Goal: Task Accomplishment & Management: Complete application form

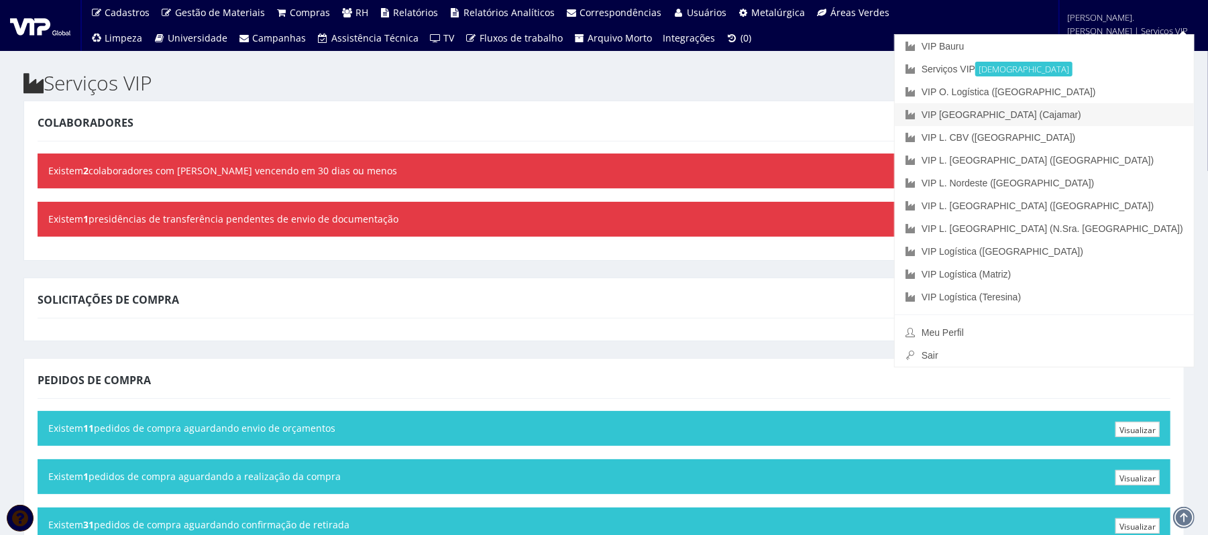
click at [1081, 119] on font "VIP [GEOGRAPHIC_DATA] (Cajamar)" at bounding box center [1001, 114] width 160 height 11
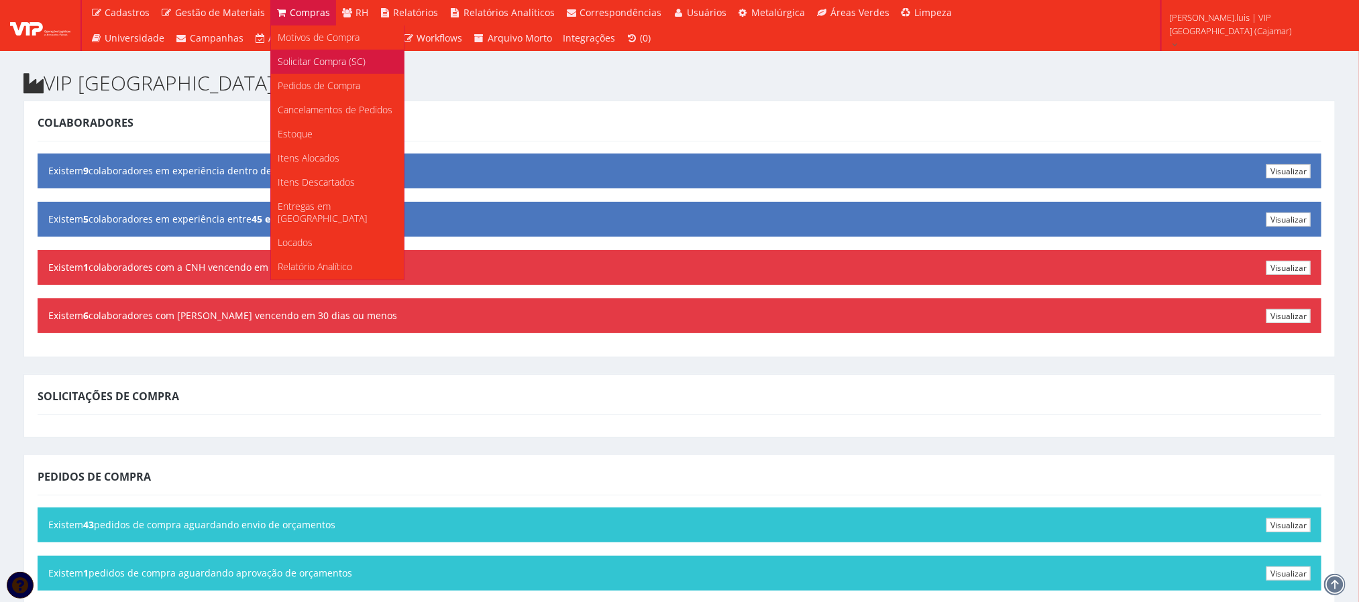
click at [309, 65] on span "Solicitar Compra (SC)" at bounding box center [322, 61] width 88 height 13
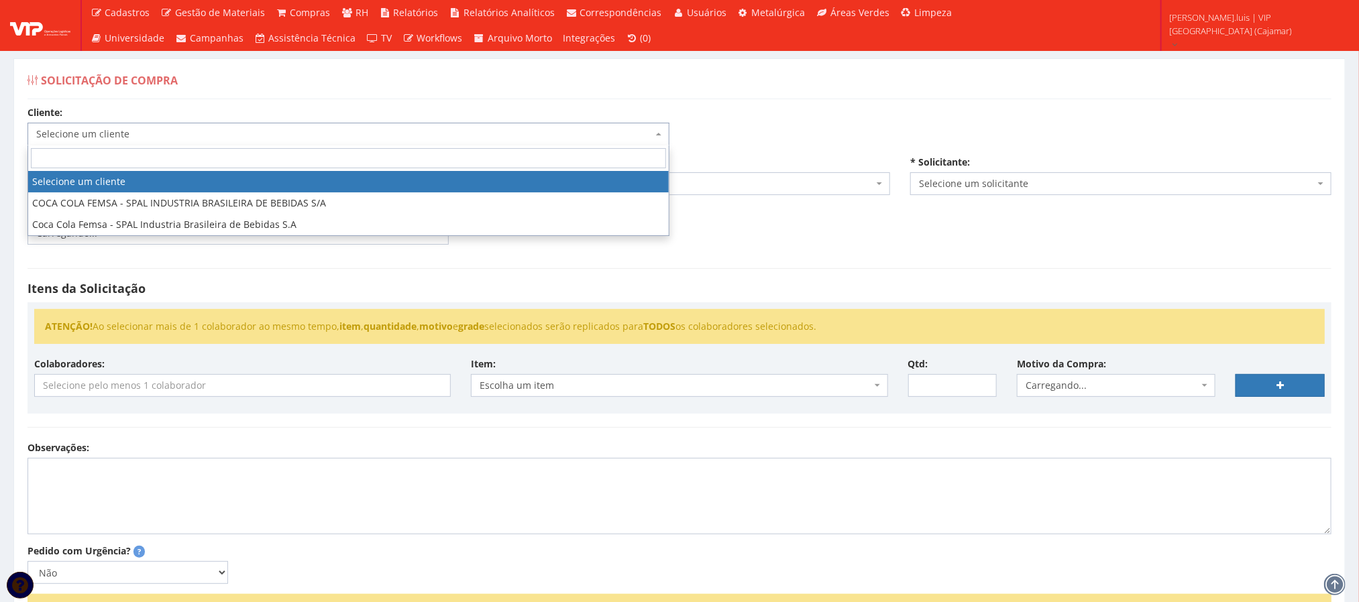
click at [341, 137] on span "Selecione um cliente" at bounding box center [344, 133] width 616 height 13
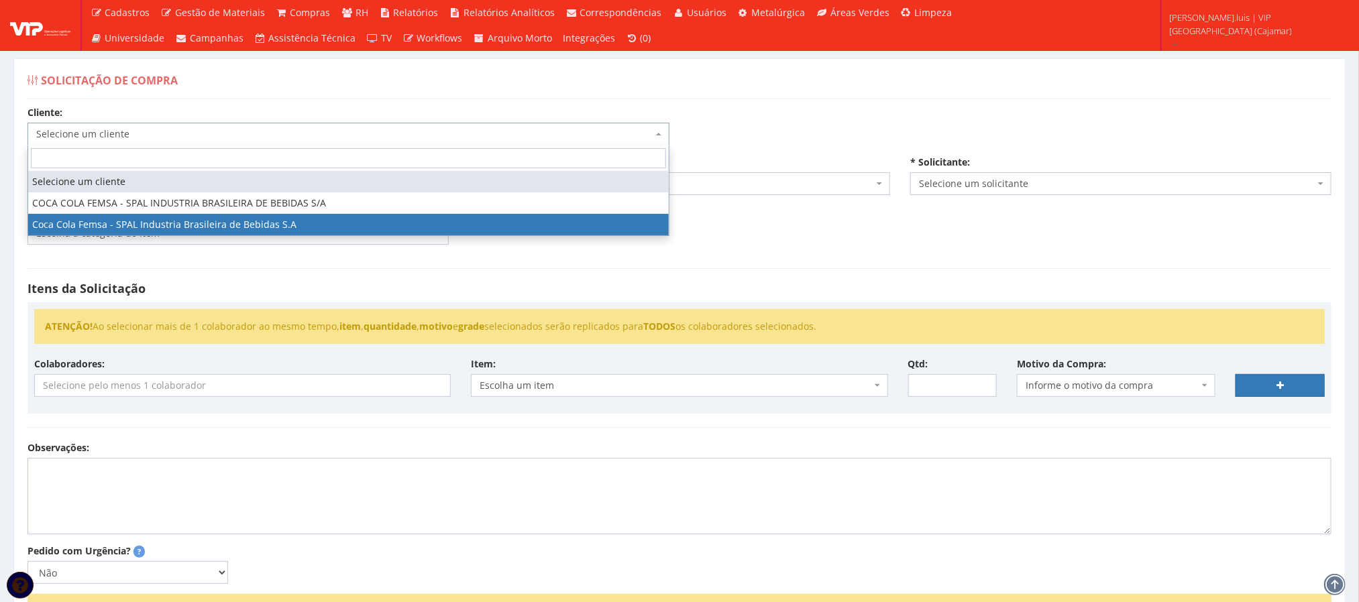
click at [245, 236] on span "Selecione um cliente COCA COLA FEMSA - SPAL INDUSTRIA BRASILEIRA DE BEBIDAS S/A…" at bounding box center [348, 191] width 642 height 91
select select "51"
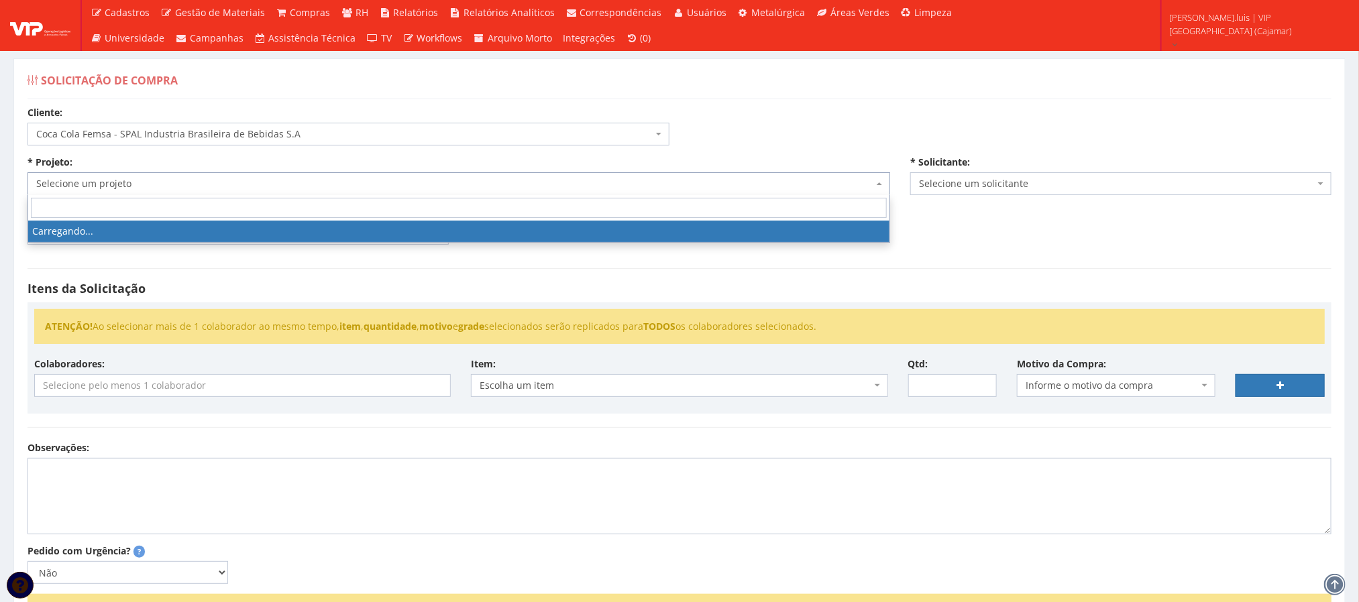
click at [236, 180] on span "Selecione um projeto" at bounding box center [454, 183] width 837 height 13
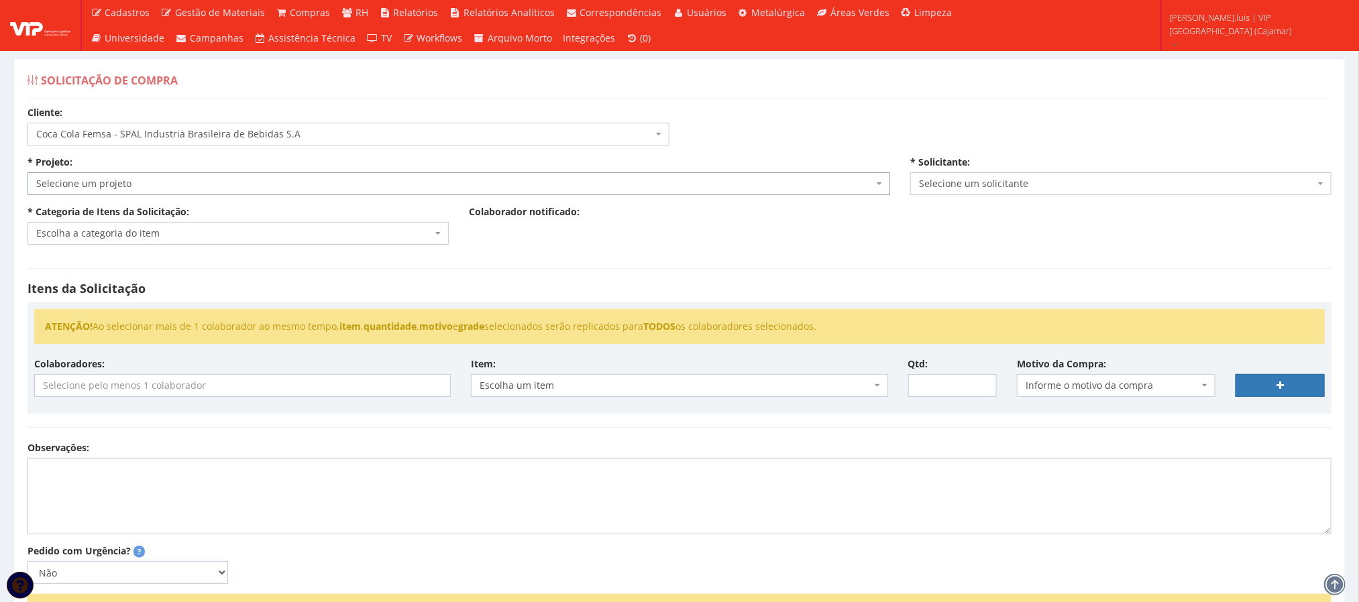
click at [236, 180] on span "Selecione um projeto" at bounding box center [454, 183] width 837 height 13
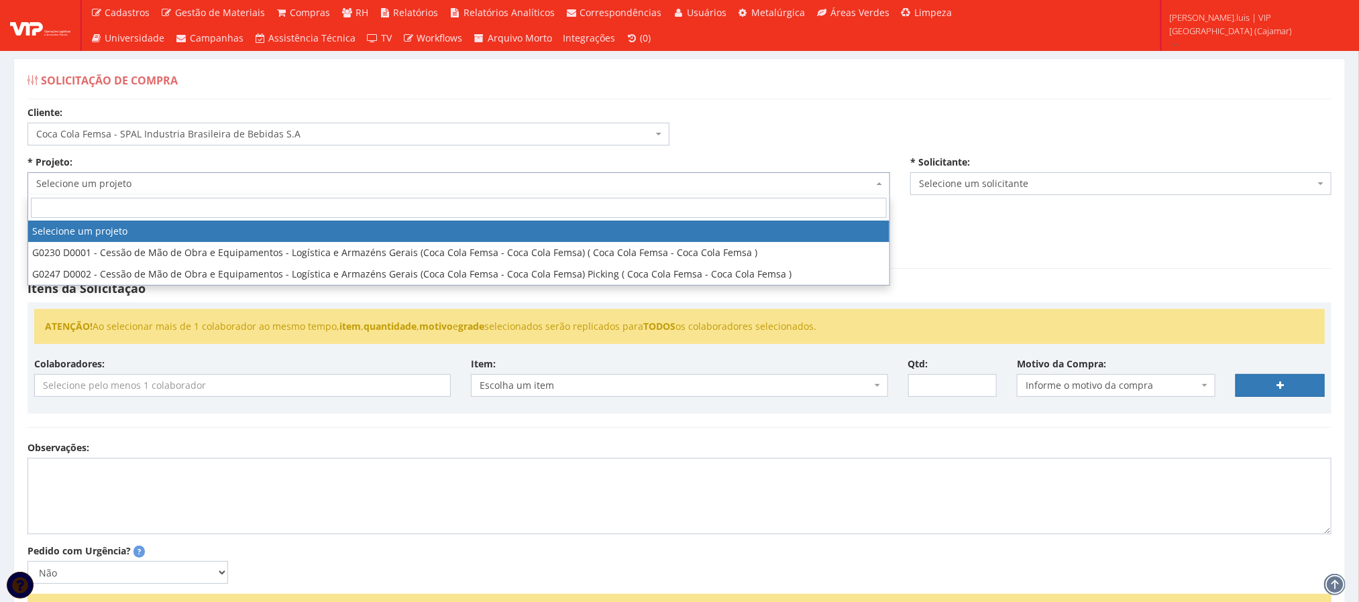
click at [236, 180] on span "Selecione um projeto" at bounding box center [454, 183] width 837 height 13
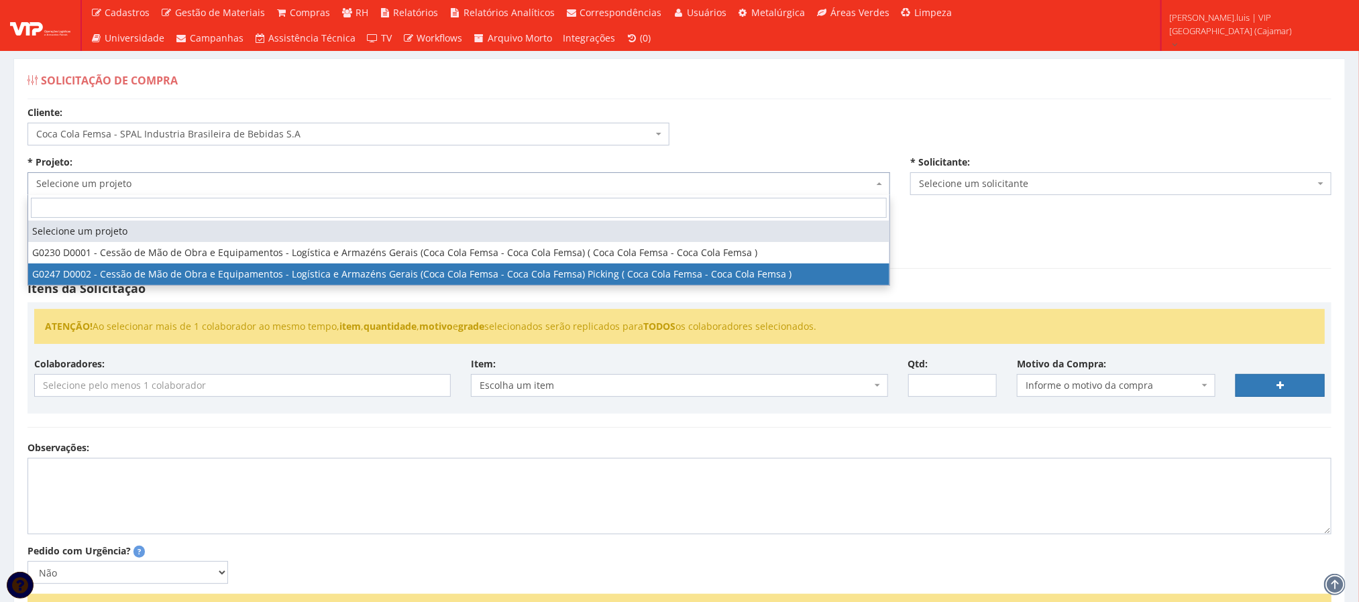
select select "247"
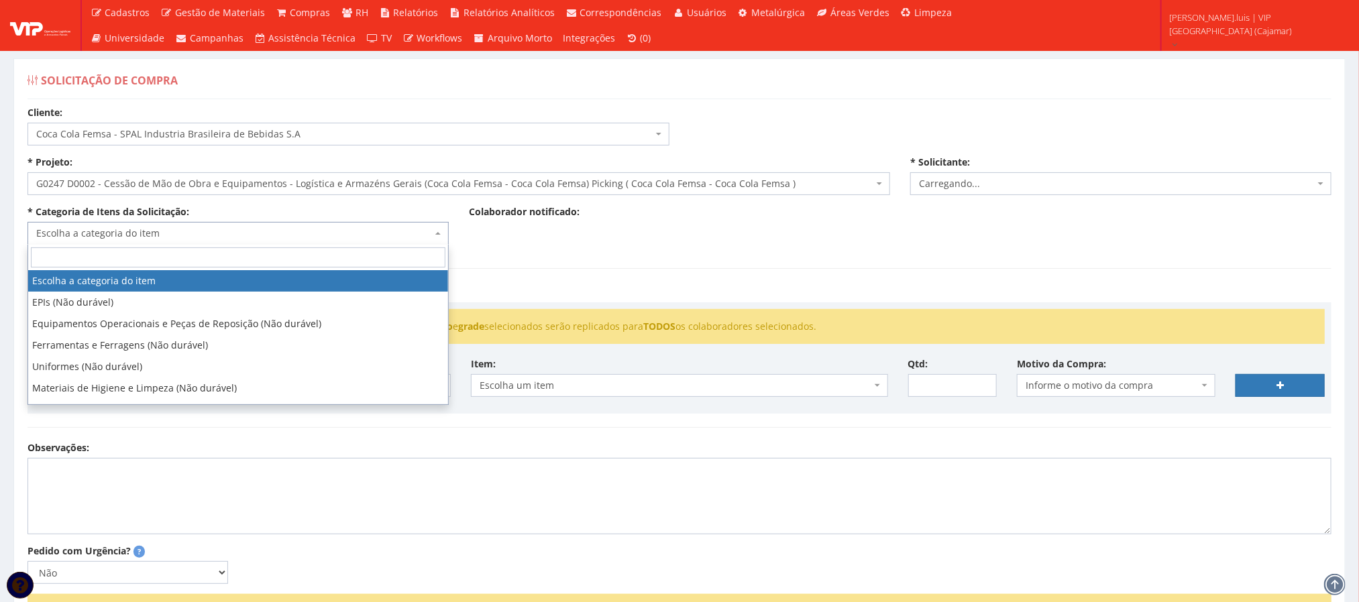
click at [221, 239] on span "Escolha a categoria do item" at bounding box center [234, 233] width 396 height 13
select select "3784"
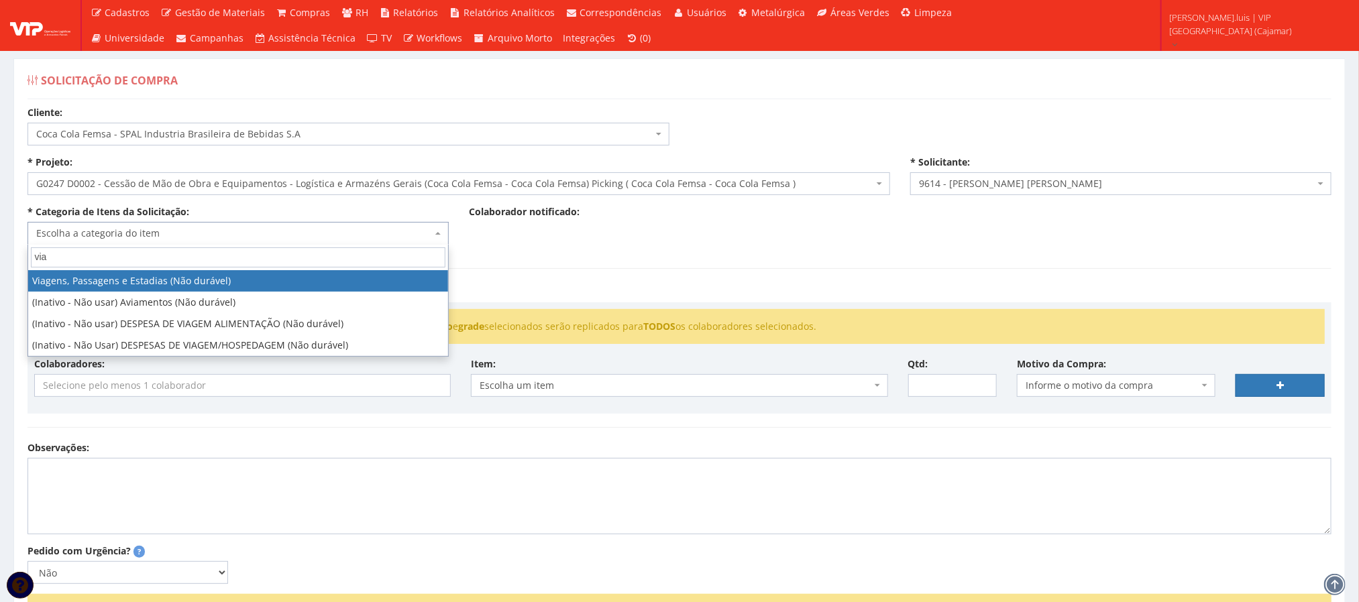
type input "via"
select select "21"
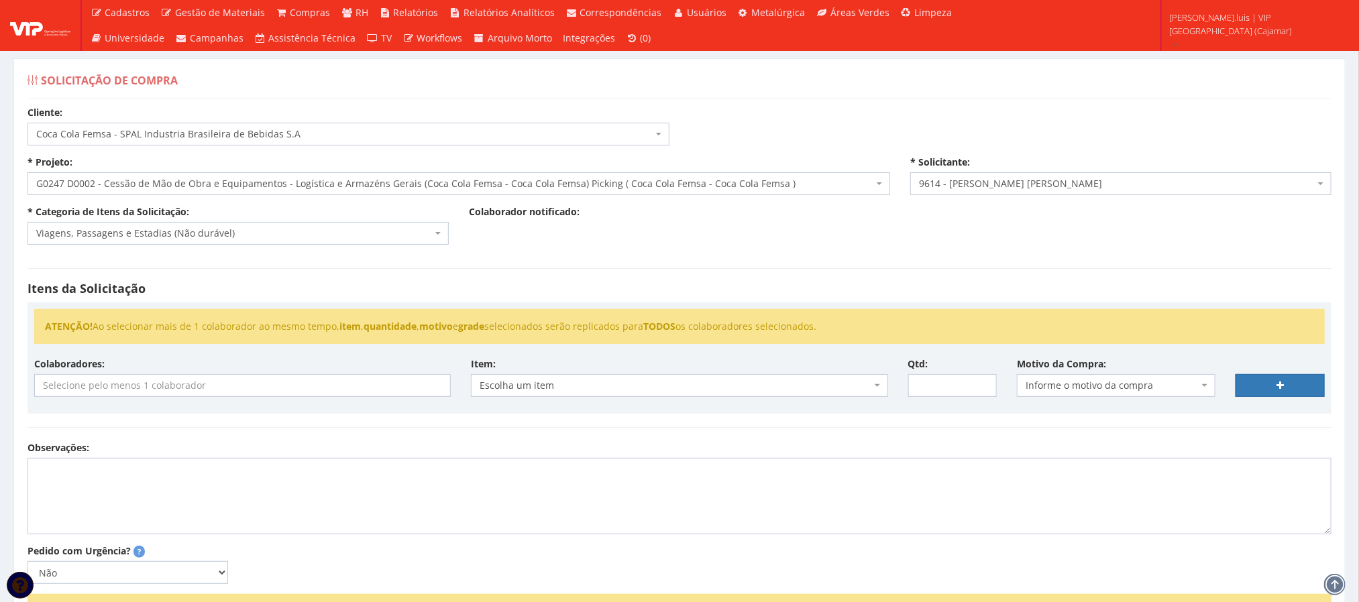
click at [868, 433] on div "Itens da Solicitação ATENÇÃO! Ao selecionar mais de 1 colaborador ao mesmo temp…" at bounding box center [679, 348] width 1324 height 186
click at [284, 388] on input "search" at bounding box center [242, 385] width 414 height 21
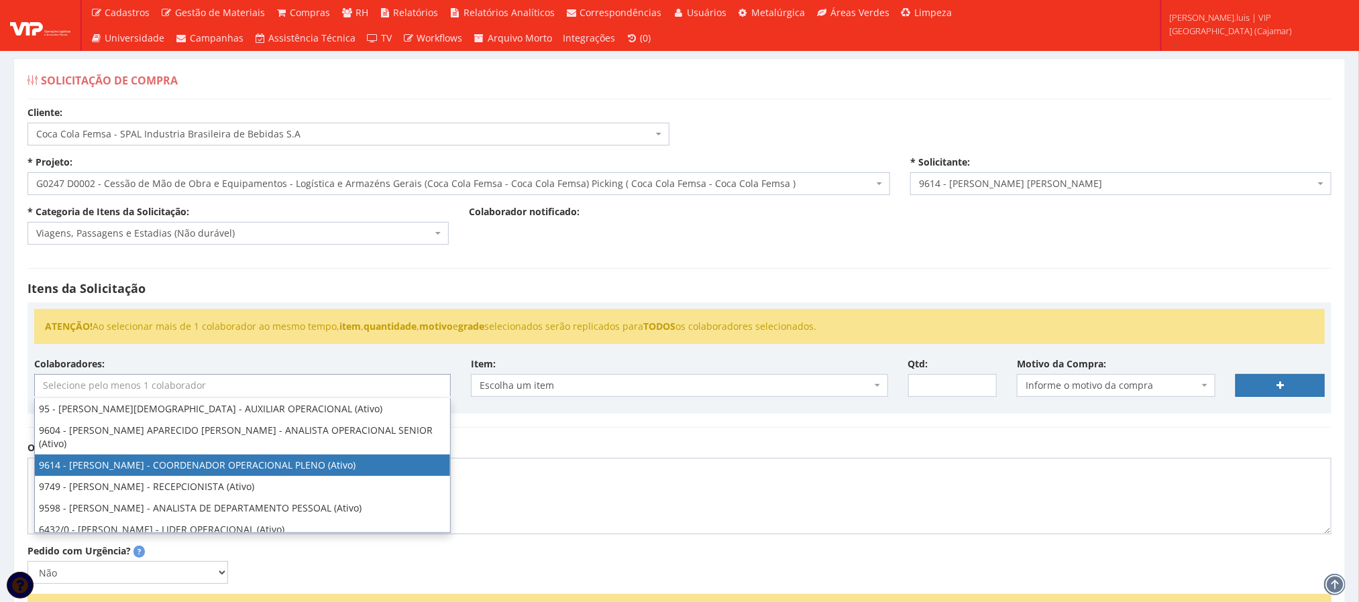
select select "3784"
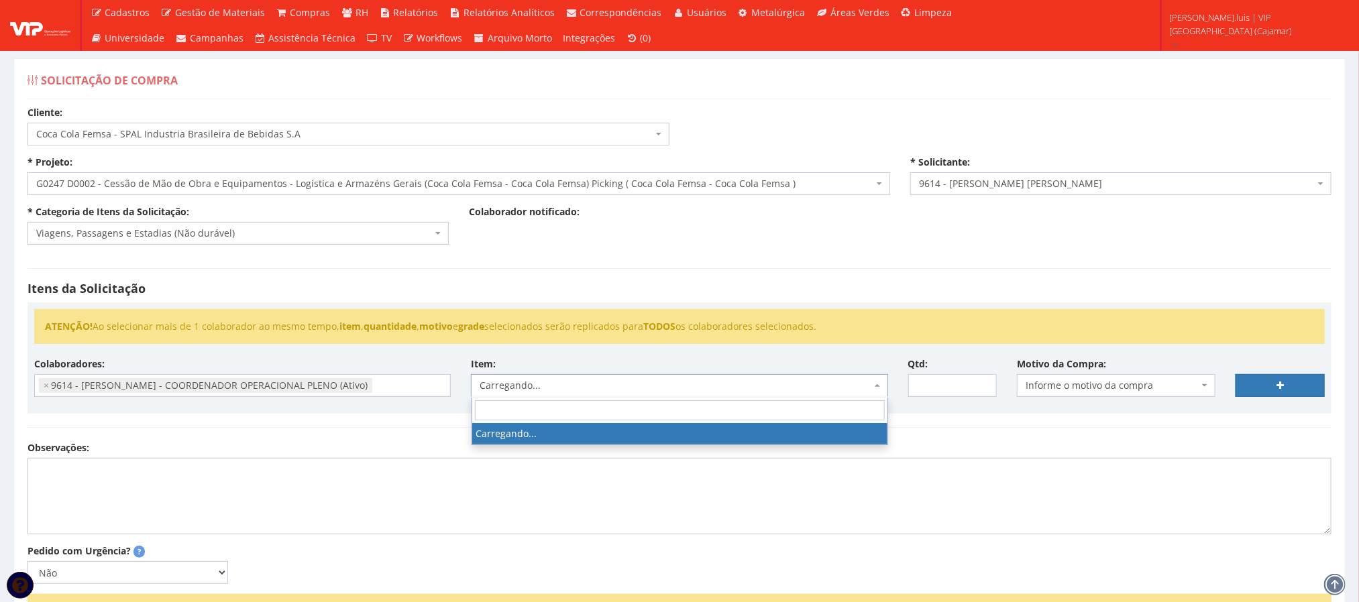
click at [549, 390] on span "Carregando..." at bounding box center [675, 385] width 391 height 13
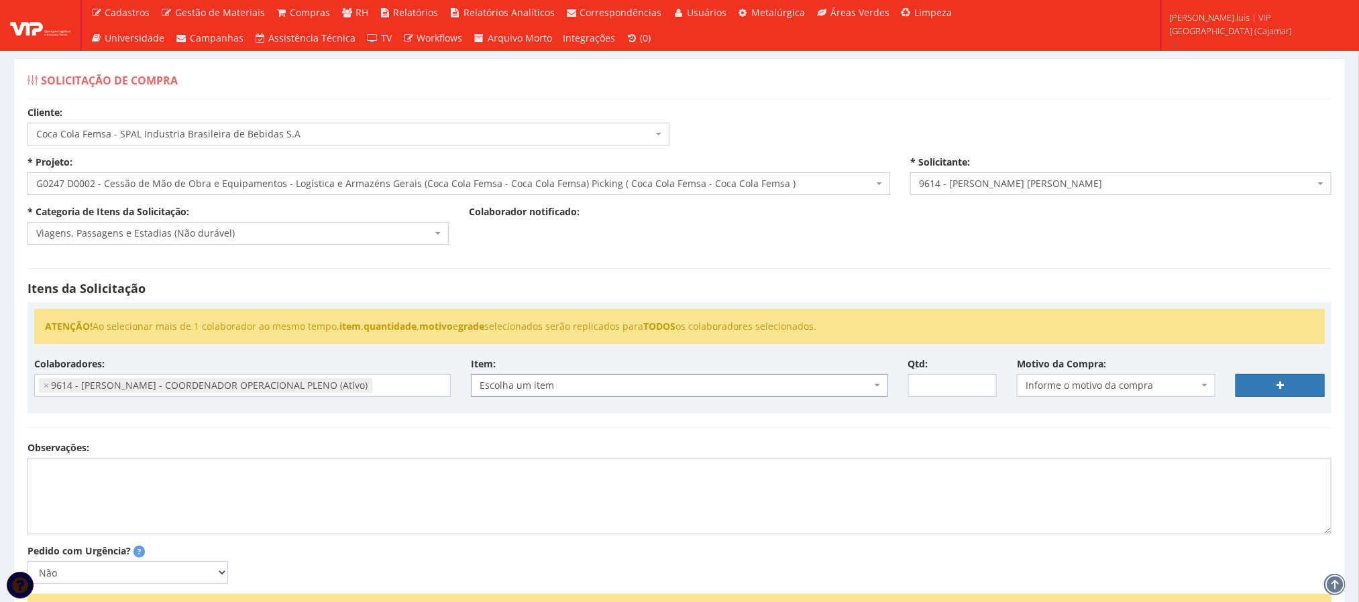
click at [549, 390] on span "Escolha um item" at bounding box center [675, 385] width 391 height 13
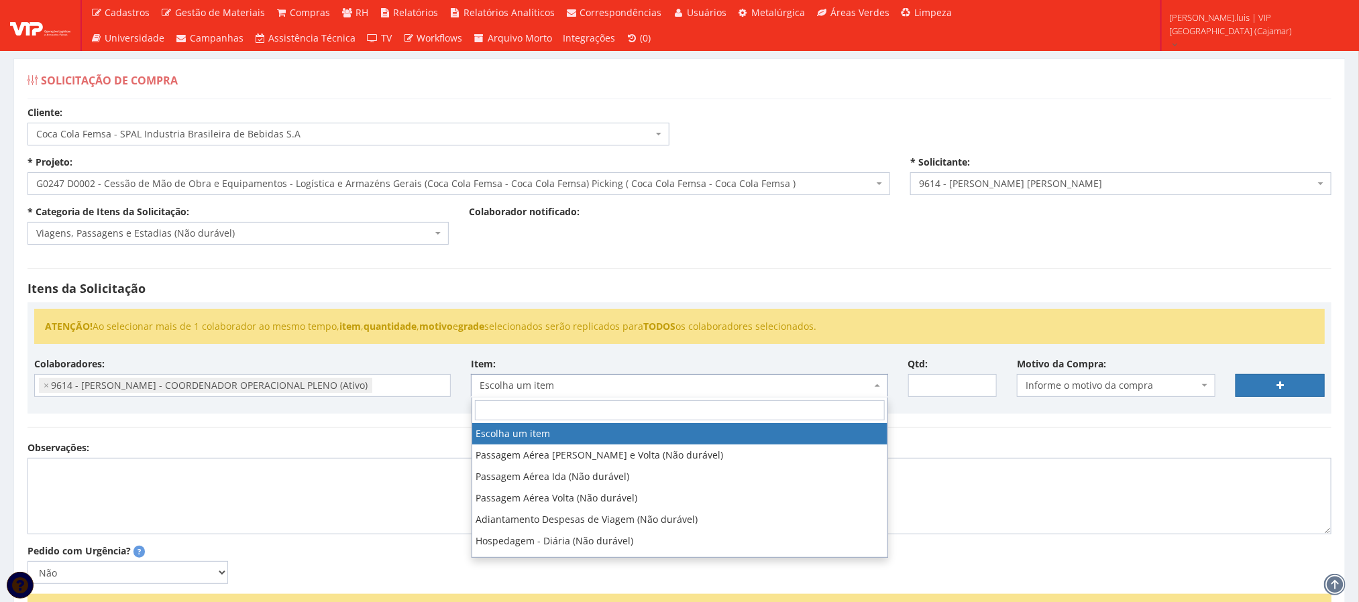
click at [549, 390] on span "Escolha um item" at bounding box center [675, 385] width 391 height 13
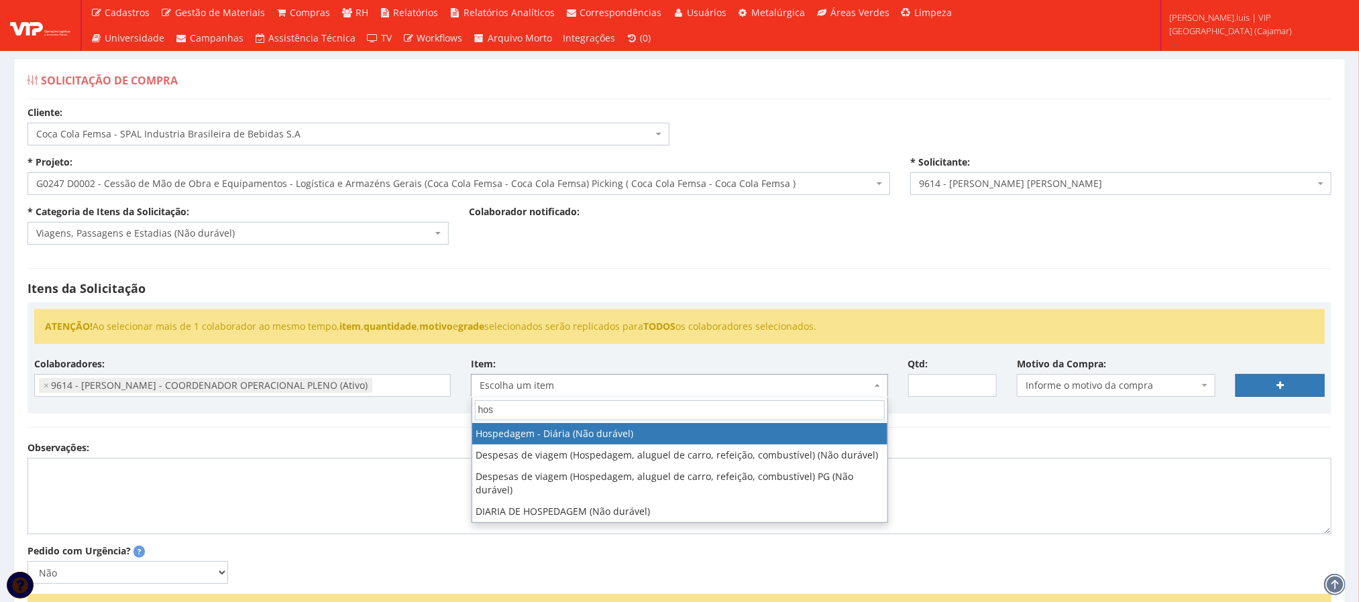
type input "hos"
select select "403"
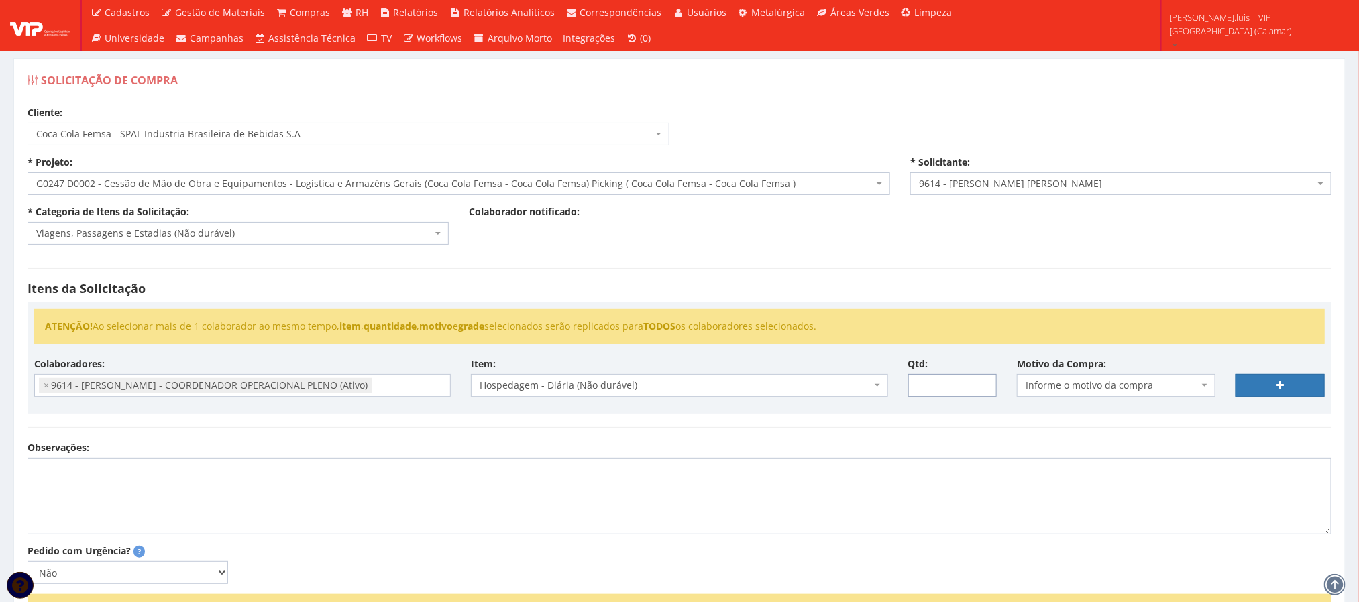
click at [928, 384] on input "Qtd:" at bounding box center [952, 385] width 89 height 23
type input "5"
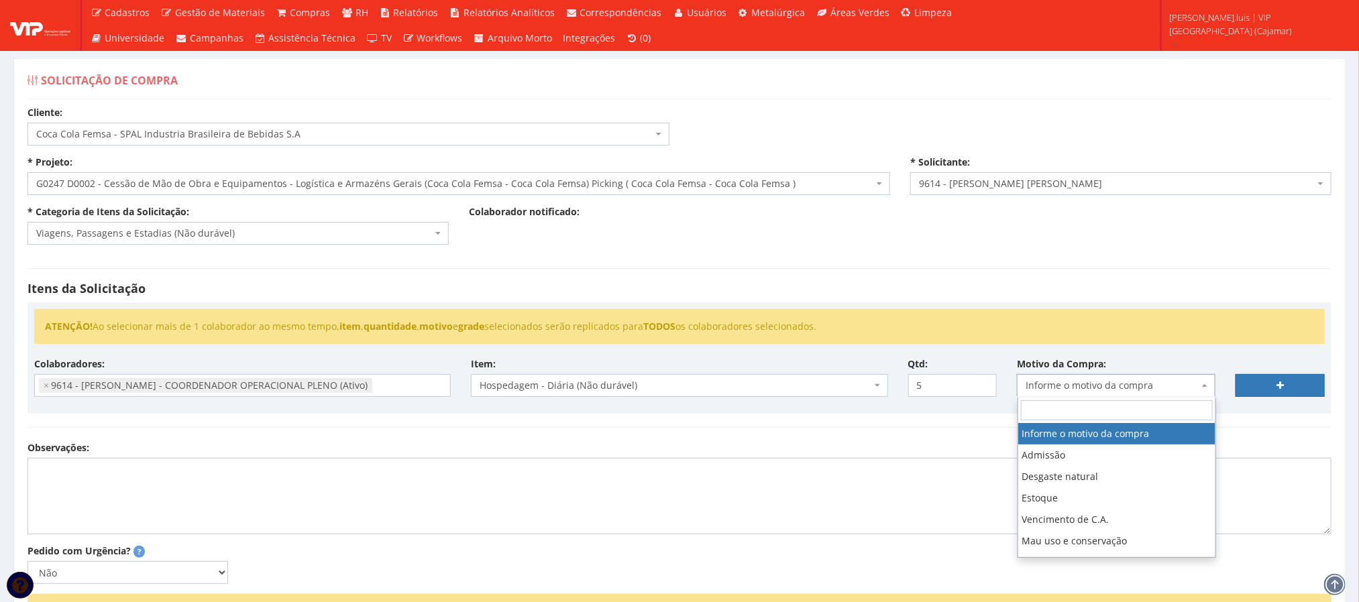
click at [1137, 376] on span "Informe o motivo da compra" at bounding box center [1116, 385] width 199 height 23
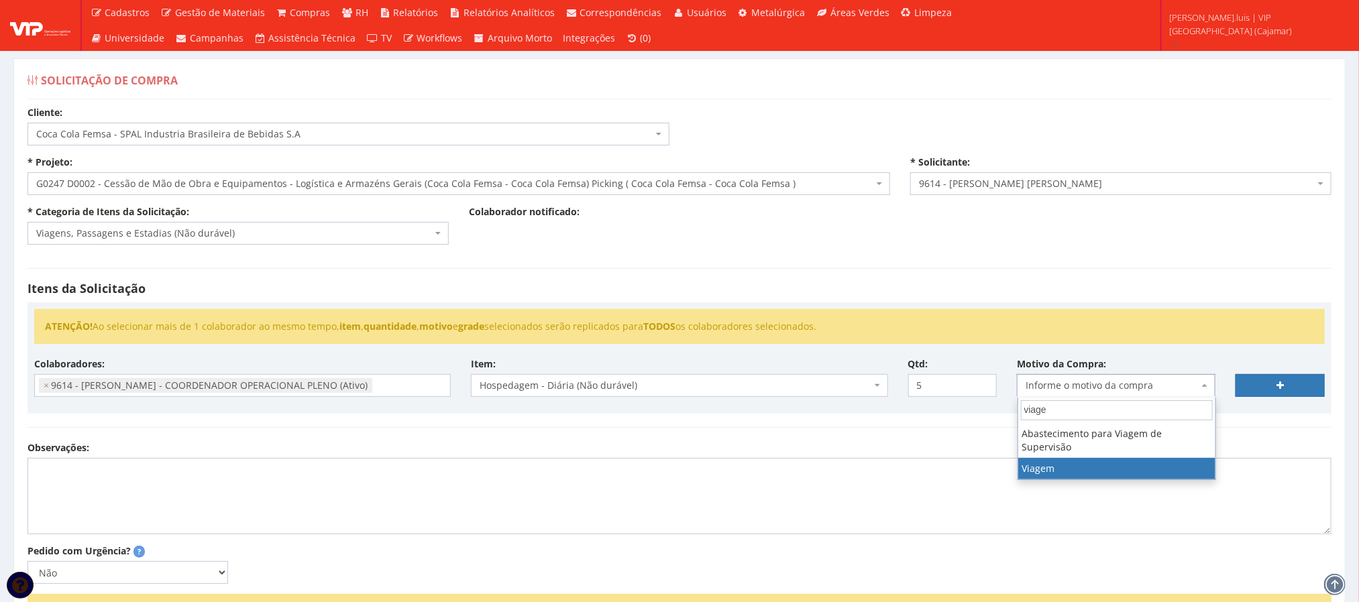
type input "viage"
select select "42"
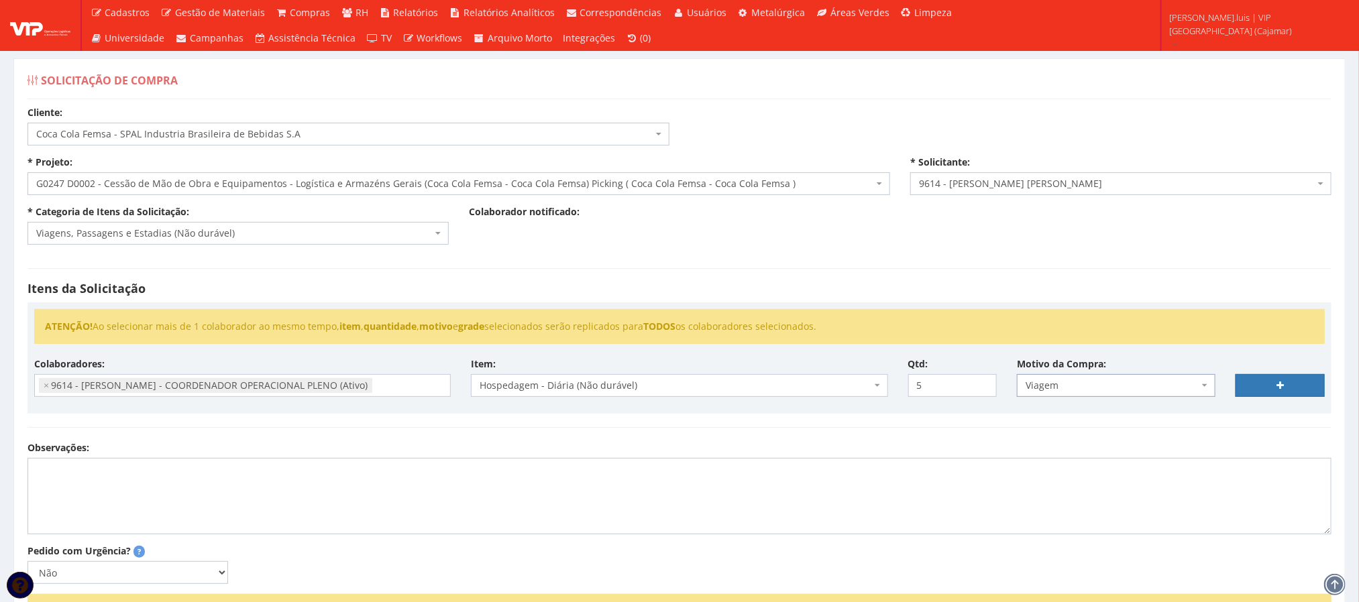
click at [1052, 441] on div "Itens da Solicitação ATENÇÃO! Ao selecionar mais de 1 colaborador ao mesmo temp…" at bounding box center [679, 348] width 1324 height 186
click at [1290, 379] on link at bounding box center [1279, 385] width 89 height 23
select select
type input "0"
select select
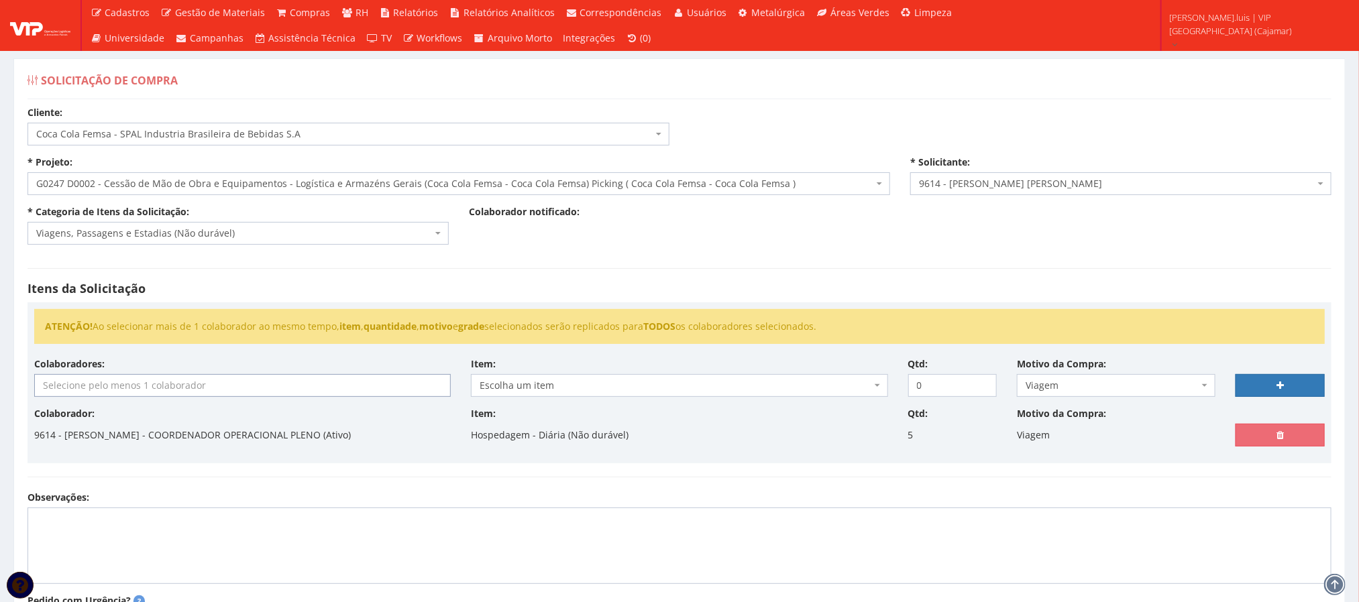
click at [131, 390] on input "search" at bounding box center [242, 385] width 414 height 21
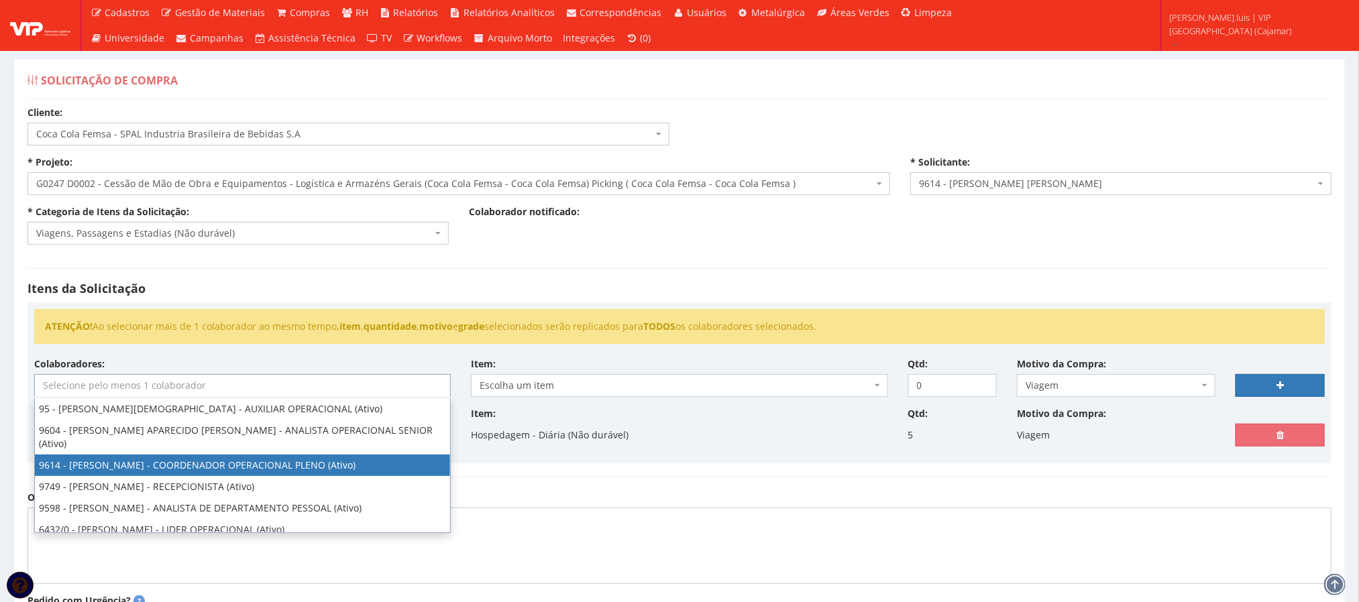
select select "3784"
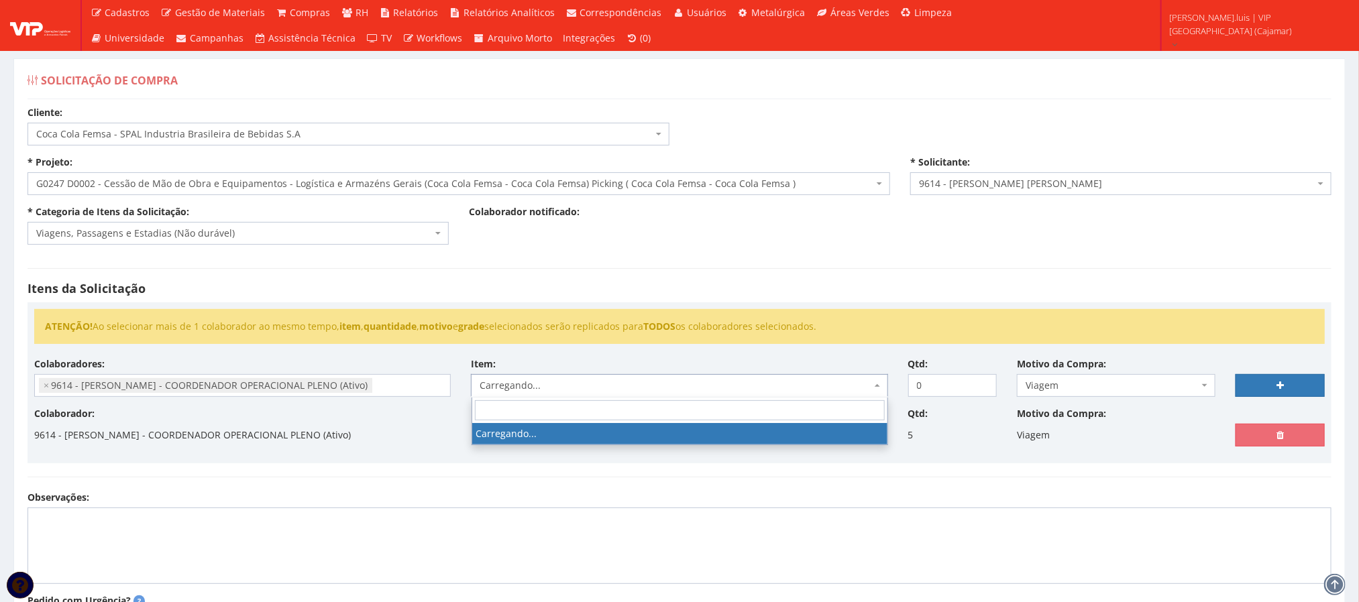
click at [559, 387] on span "Carregando..." at bounding box center [675, 385] width 391 height 13
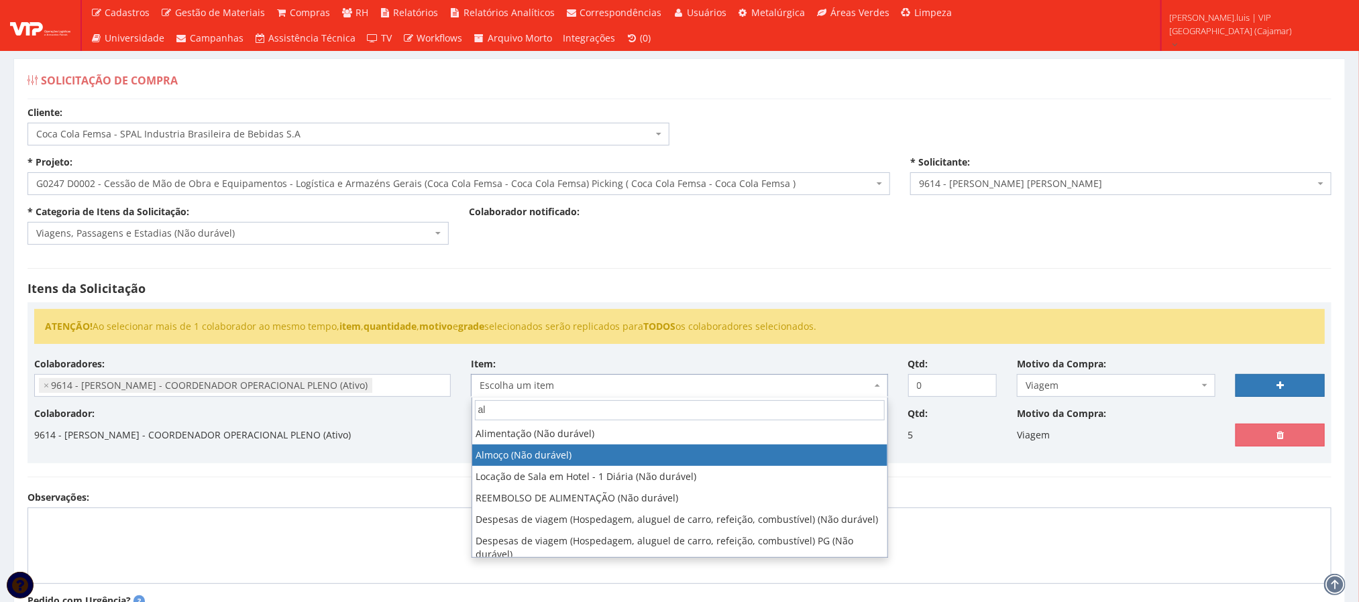
type input "al"
select select "578"
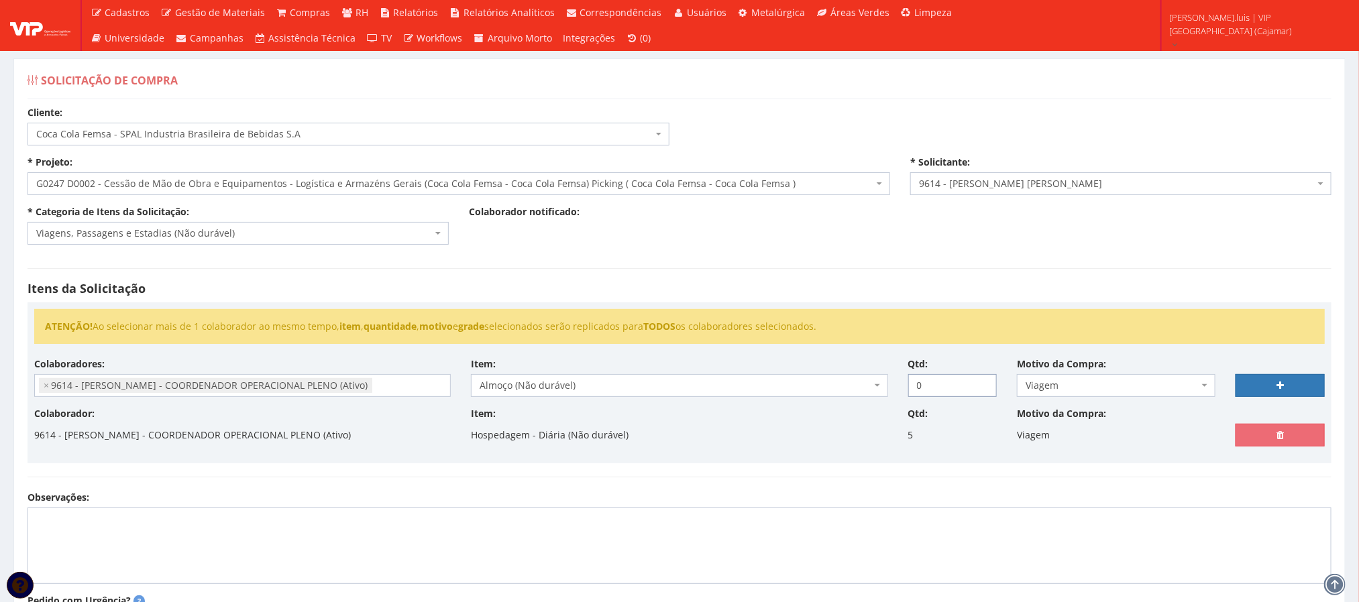
click at [924, 384] on input "0" at bounding box center [952, 385] width 89 height 23
click at [926, 373] on div "Qtd: 0" at bounding box center [952, 377] width 109 height 40
click at [920, 392] on input "0" at bounding box center [952, 385] width 89 height 23
type input "5"
click at [1260, 380] on link at bounding box center [1279, 385] width 89 height 23
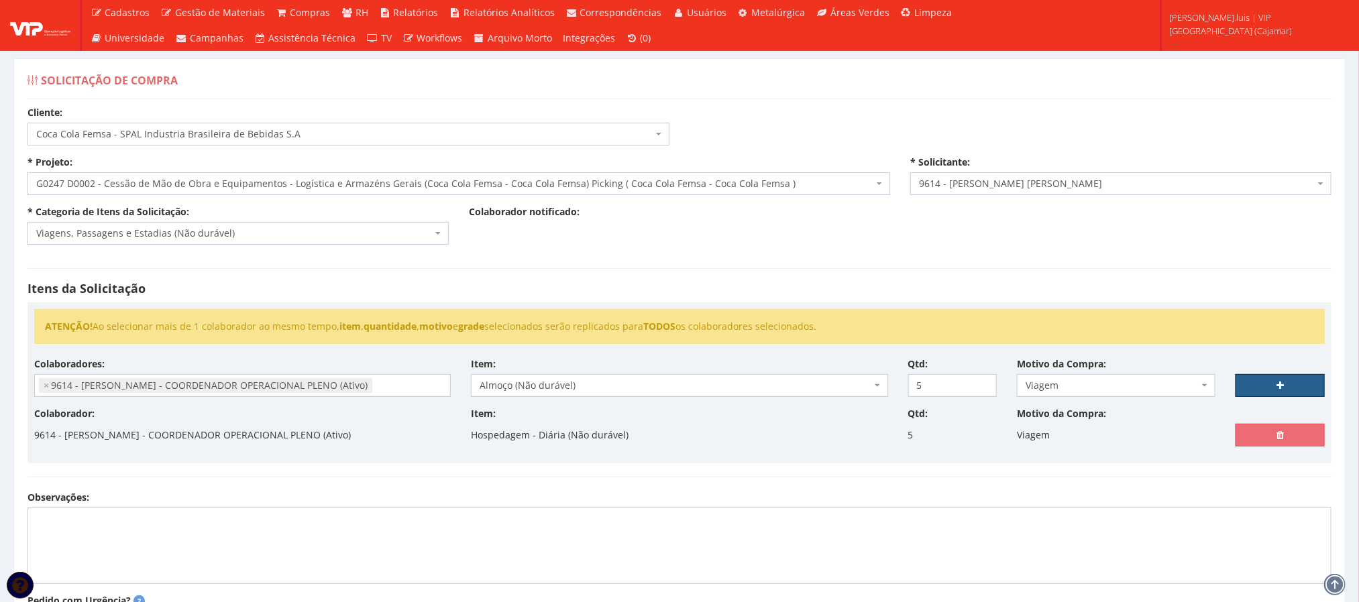
select select
type input "0"
select select
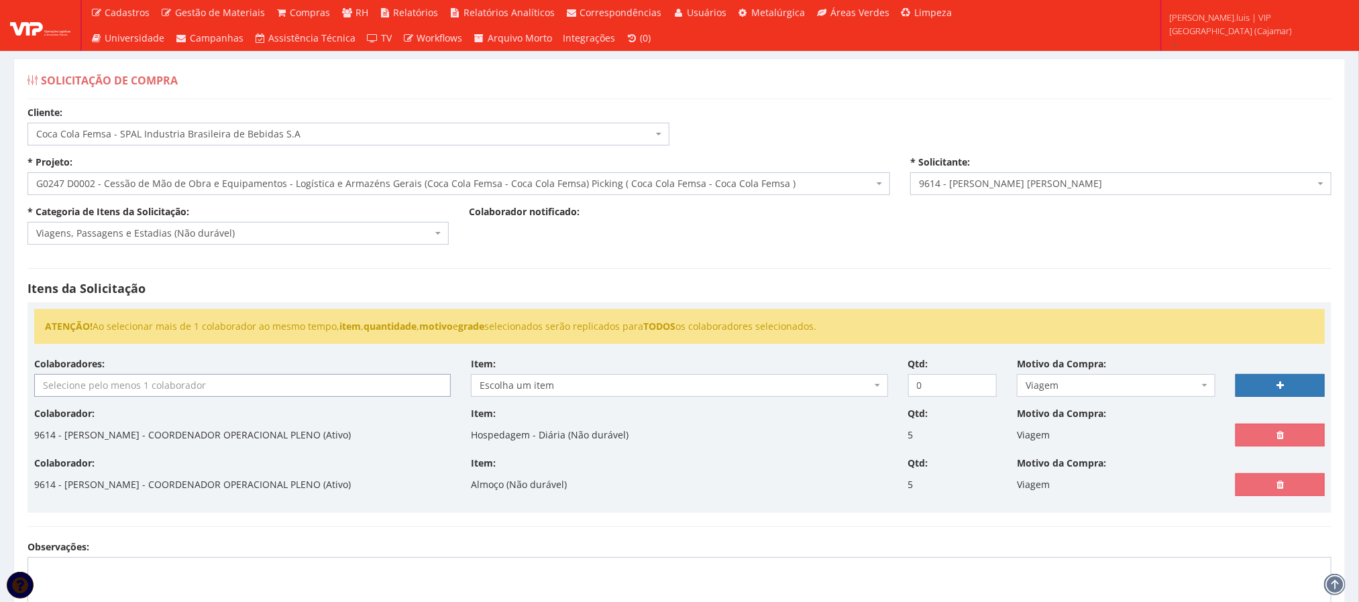
click at [170, 393] on input "search" at bounding box center [242, 385] width 414 height 21
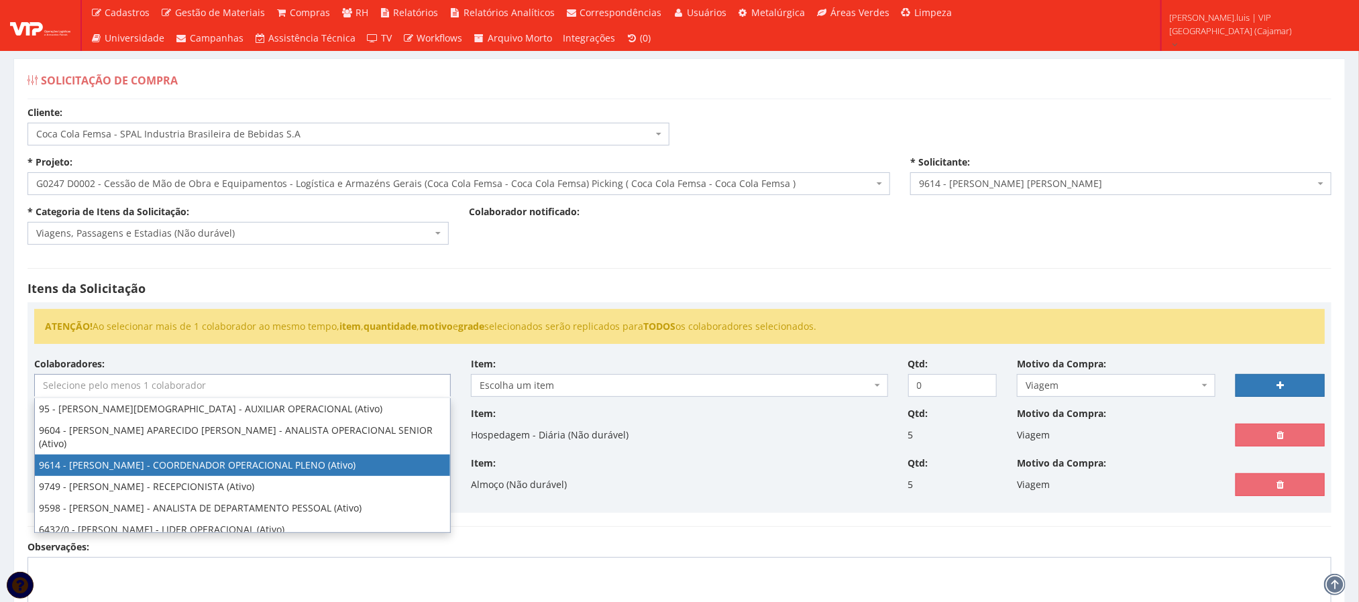
select select "3784"
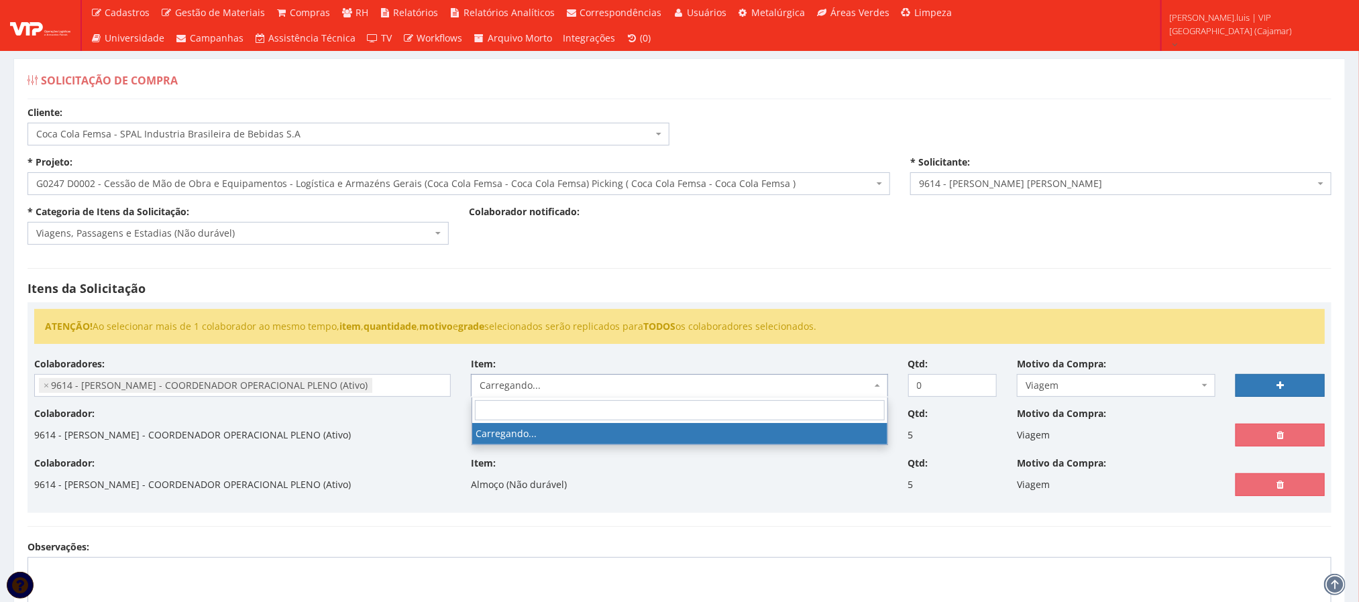
click at [567, 386] on span "Carregando..." at bounding box center [675, 385] width 391 height 13
type input "jan"
select select "579"
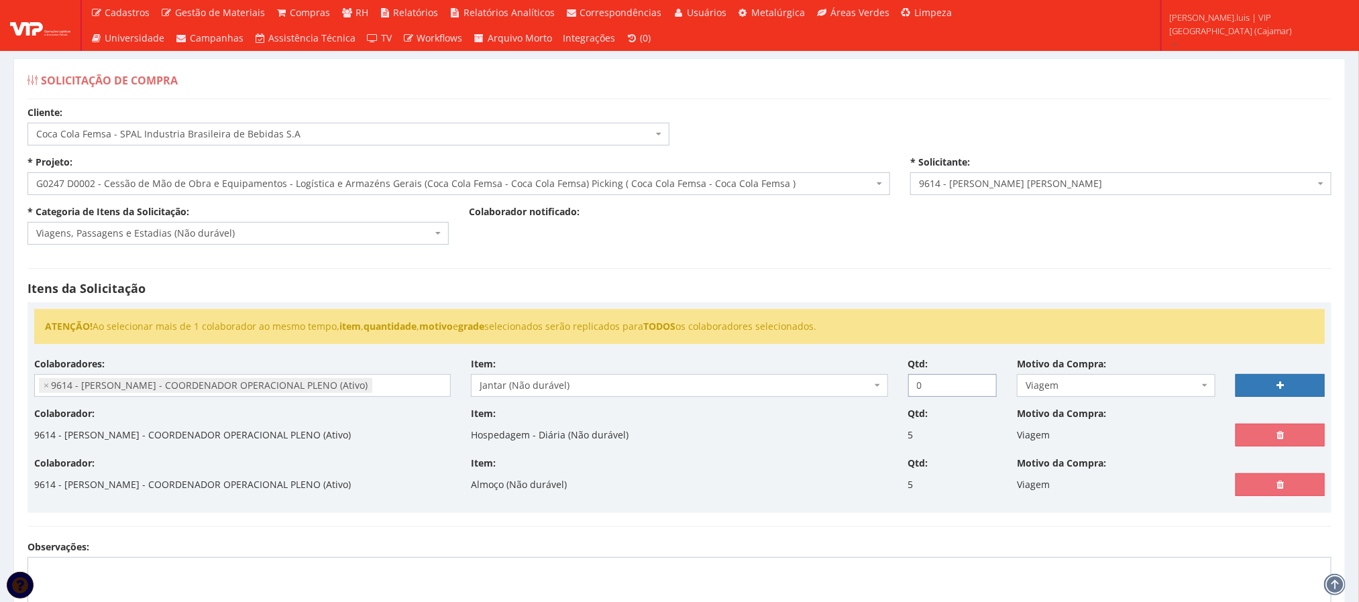
drag, startPoint x: 934, startPoint y: 388, endPoint x: 895, endPoint y: 366, distance: 44.2
click at [895, 366] on div "Colaboradores: 95 - ADRIANE NEVES JESUS - AUXILIAR OPERACIONAL (Ativo) 9604 - A…" at bounding box center [679, 382] width 1310 height 50
type input "5"
click at [1276, 387] on icon at bounding box center [1279, 385] width 7 height 9
select select
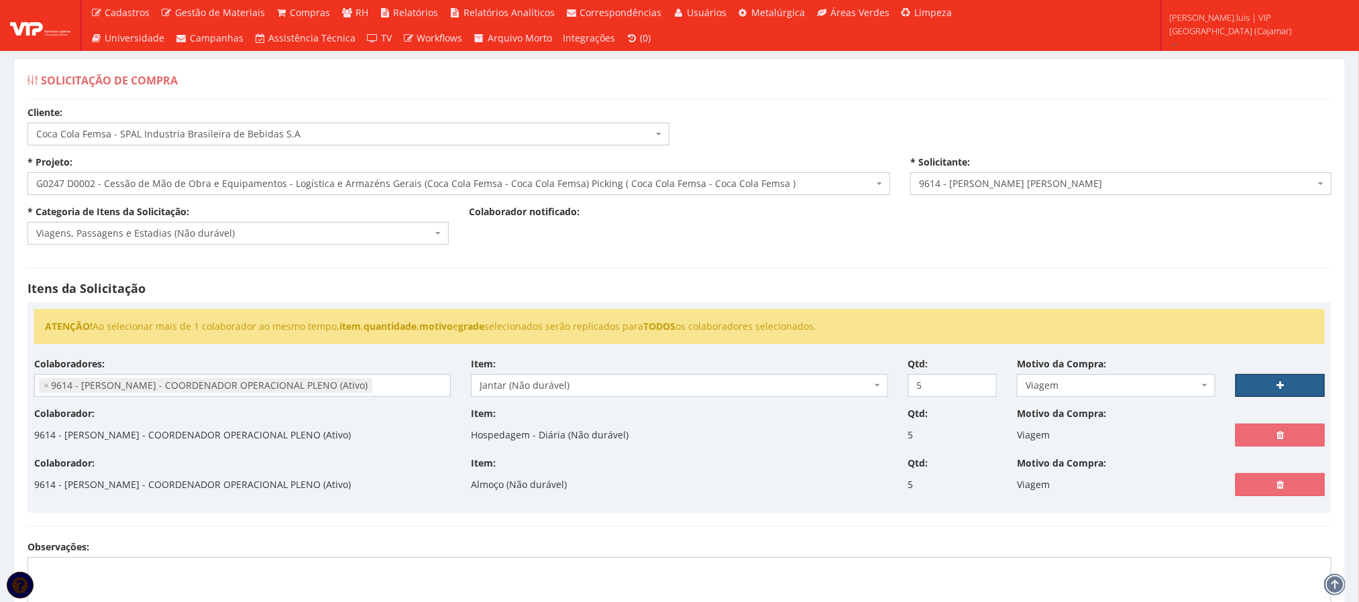
type input "0"
select select
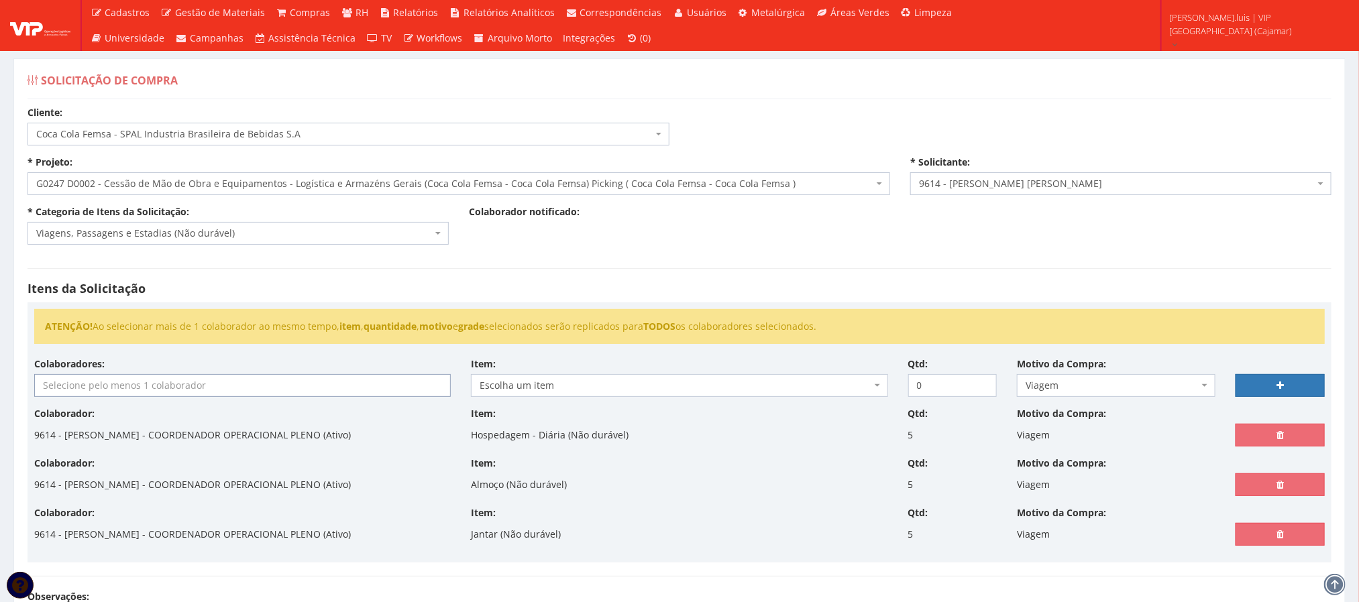
click at [282, 382] on input "search" at bounding box center [242, 385] width 414 height 21
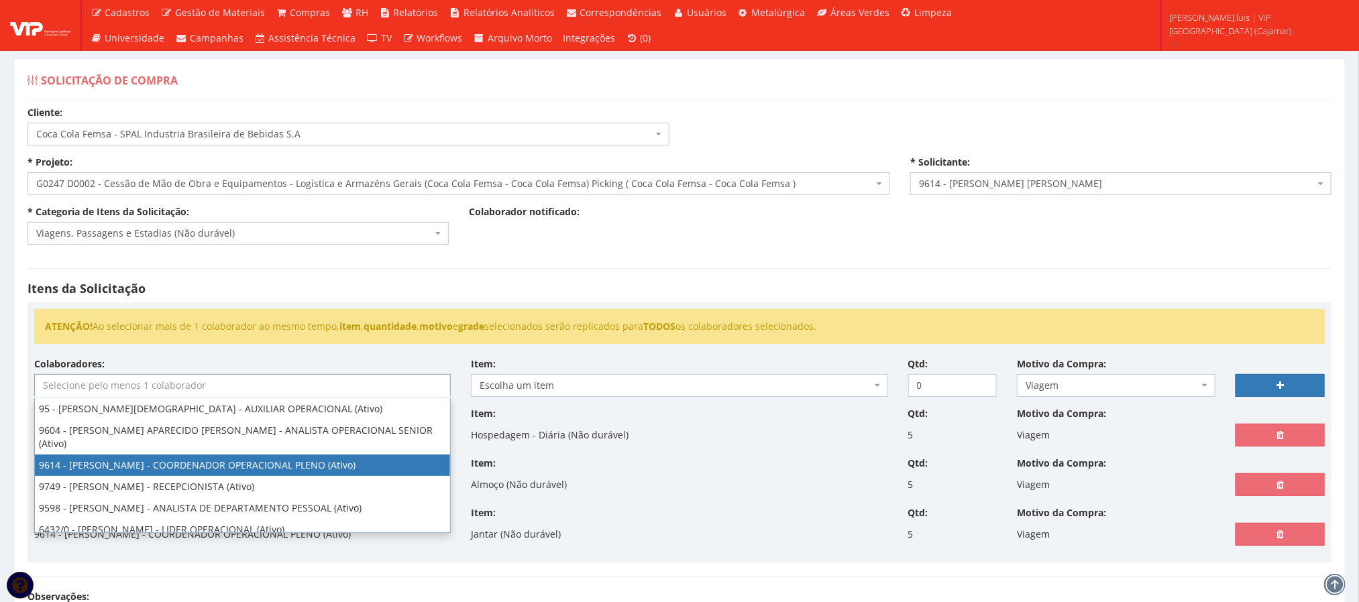
select select "3784"
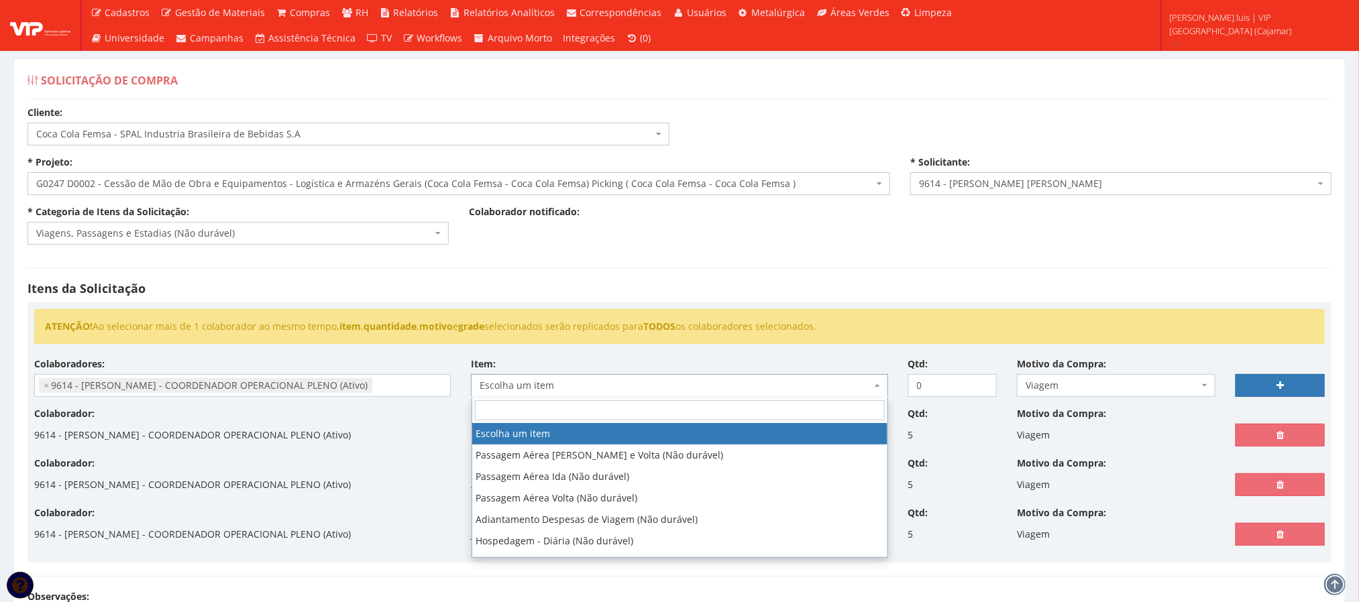
click at [602, 387] on span "Escolha um item" at bounding box center [675, 385] width 391 height 13
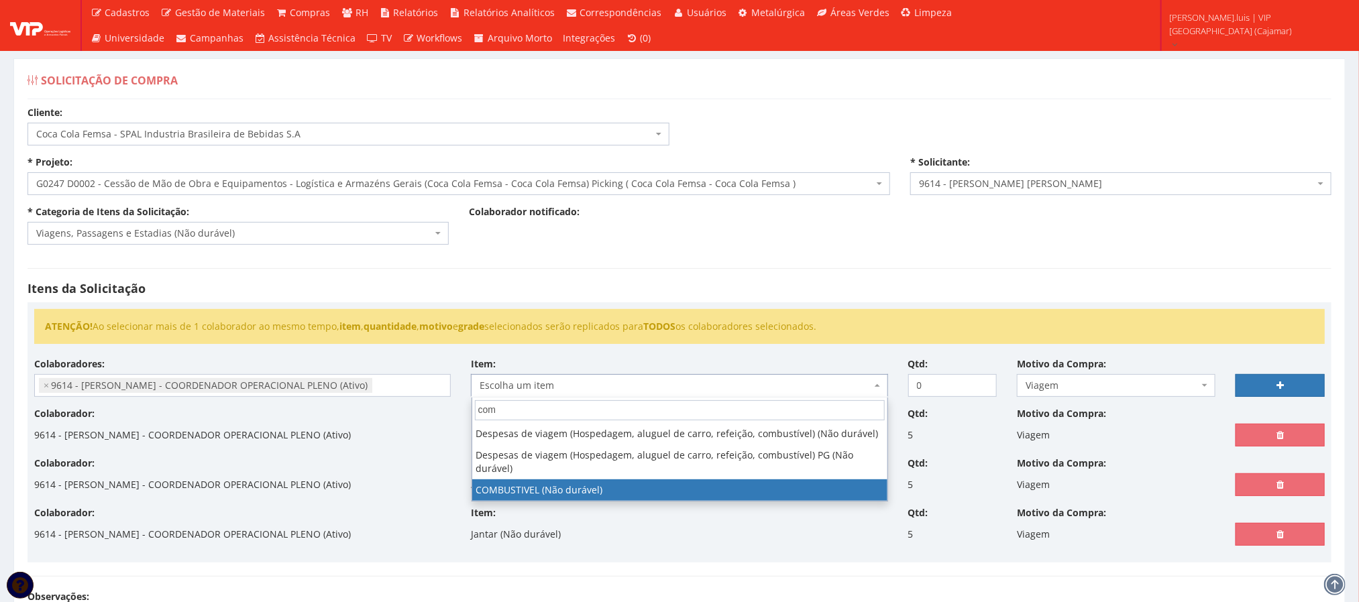
type input "com"
select select "2027"
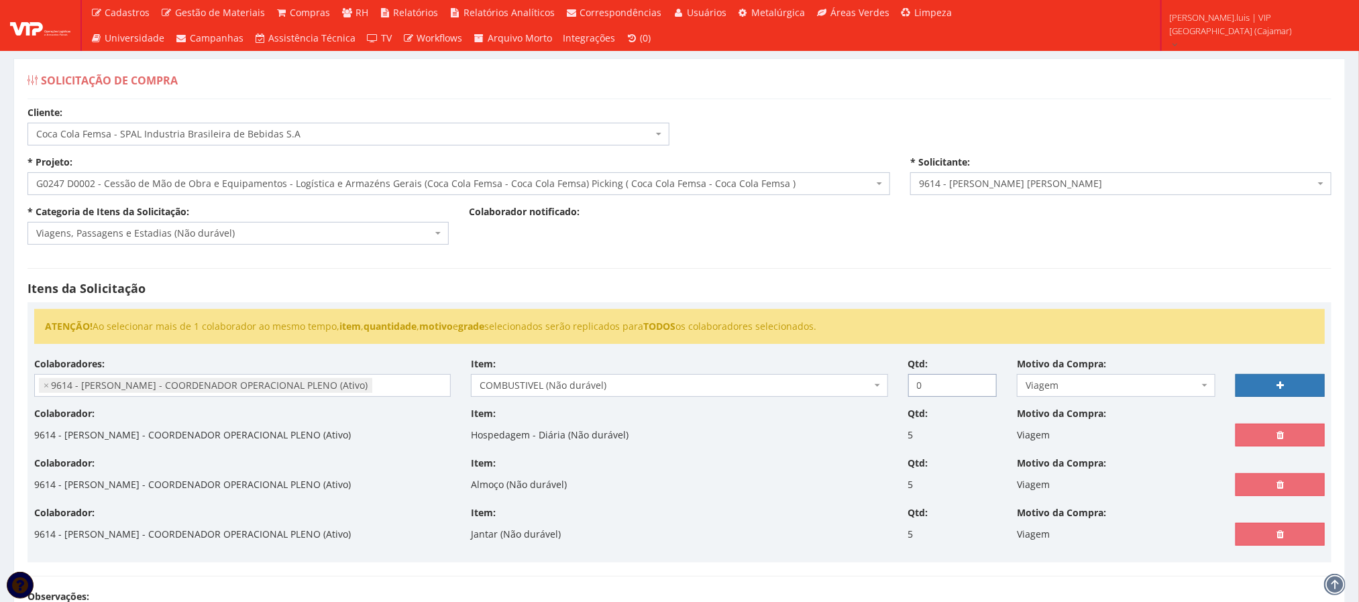
click at [926, 392] on input "0" at bounding box center [952, 385] width 89 height 23
type input "1"
click at [1266, 387] on link at bounding box center [1279, 385] width 89 height 23
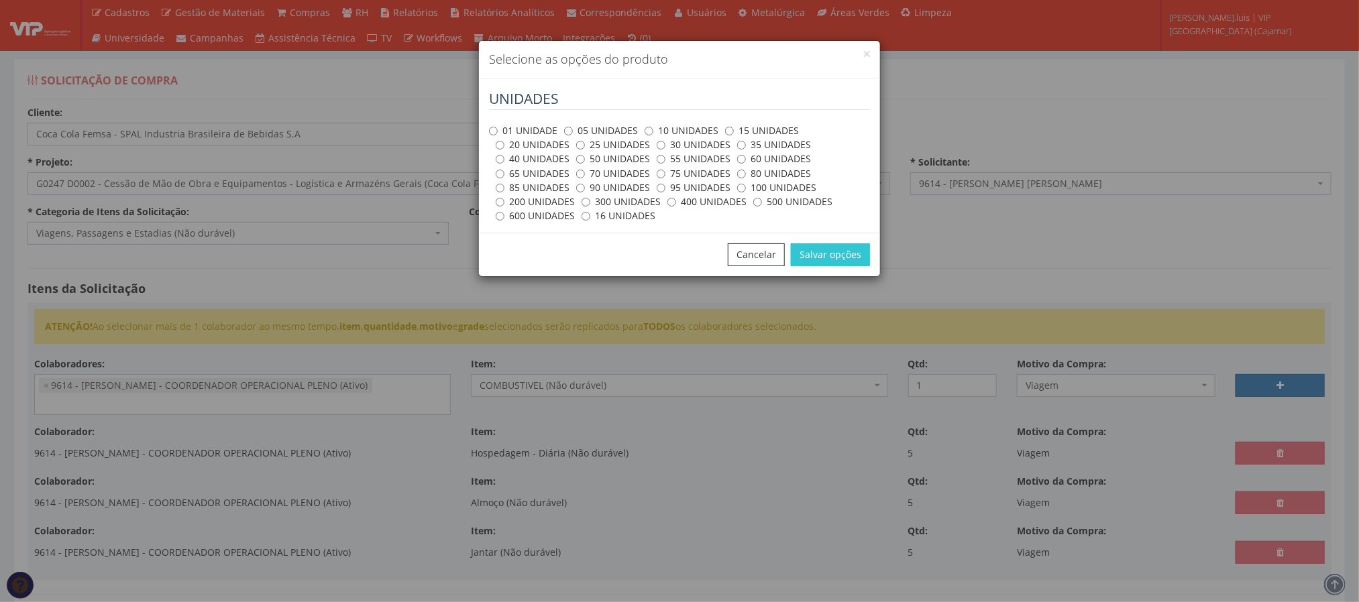
click at [761, 189] on label "100 UNIDADES" at bounding box center [776, 187] width 79 height 13
click at [746, 189] on input "100 UNIDADES" at bounding box center [741, 188] width 9 height 9
radio input "true"
click at [812, 256] on button "Salvar opções" at bounding box center [830, 254] width 79 height 23
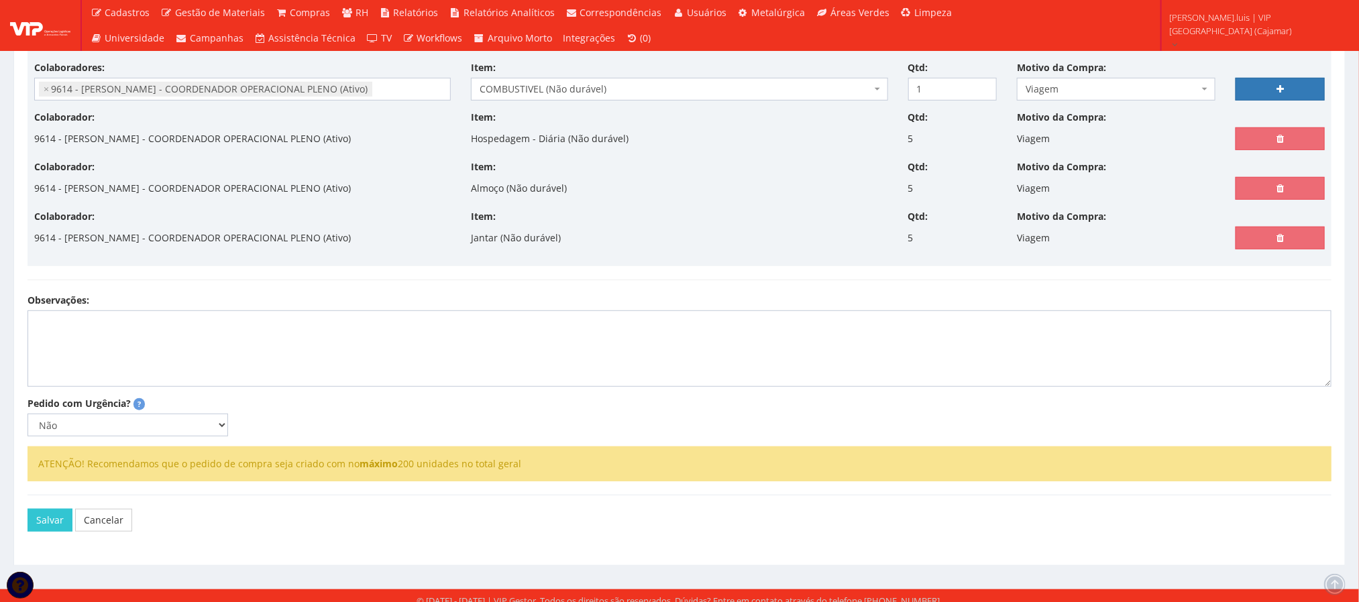
scroll to position [304, 0]
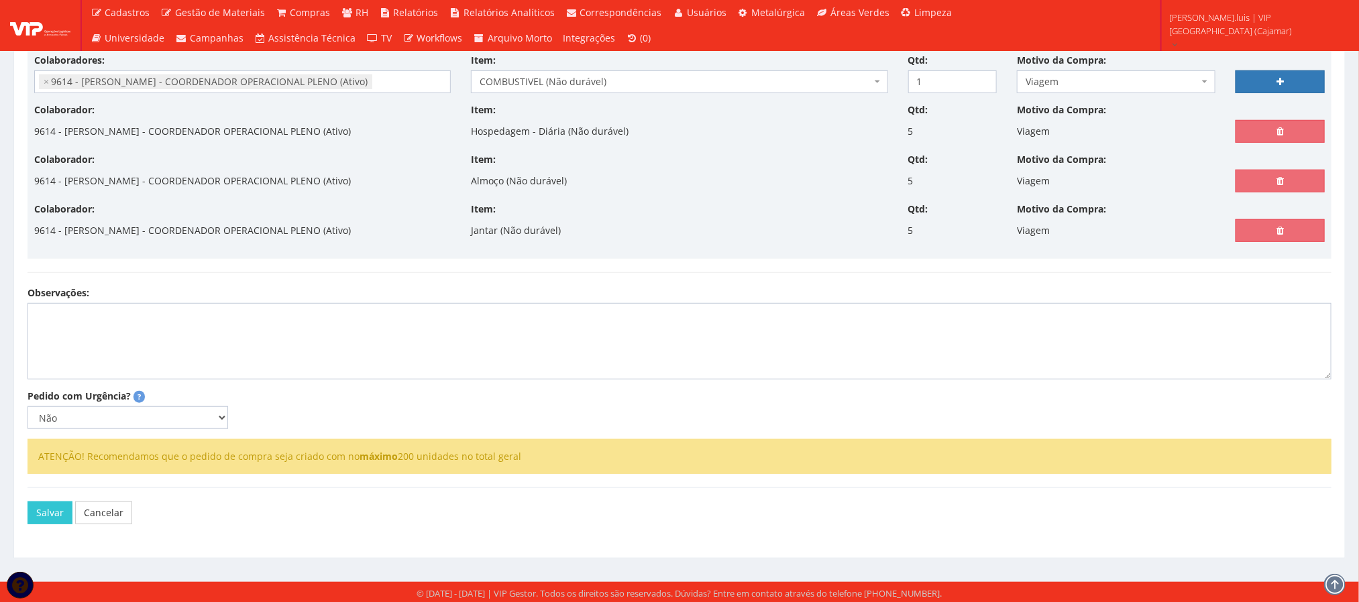
select select
type input "0"
select select
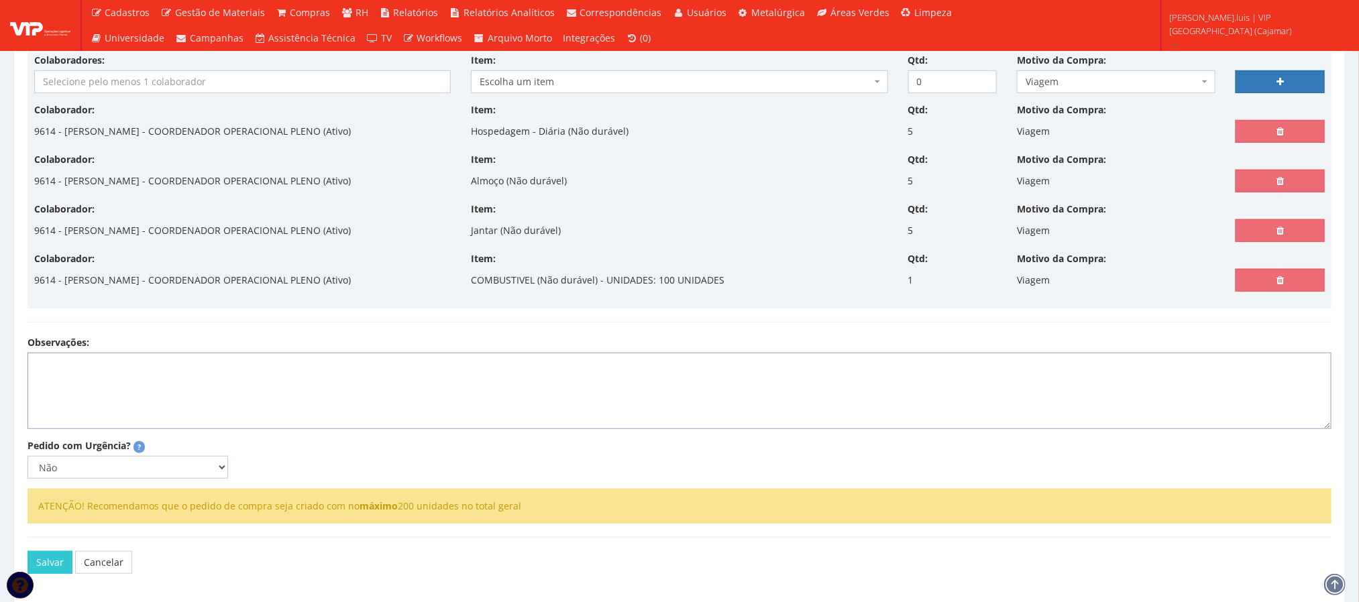
click at [60, 368] on textarea "Observações:" at bounding box center [679, 391] width 1304 height 76
type textarea "F"
click at [274, 373] on textarea "Acompanhar finalização dos endereçamentos e divirgencias de contagens de invent…" at bounding box center [679, 391] width 1304 height 76
click at [0, 0] on lt-strong "ergências" at bounding box center [0, 0] width 0 height 0
click at [449, 372] on textarea "Acompanhar finalização dos endereçamentos e divergências de contagens de invent…" at bounding box center [679, 391] width 1304 height 76
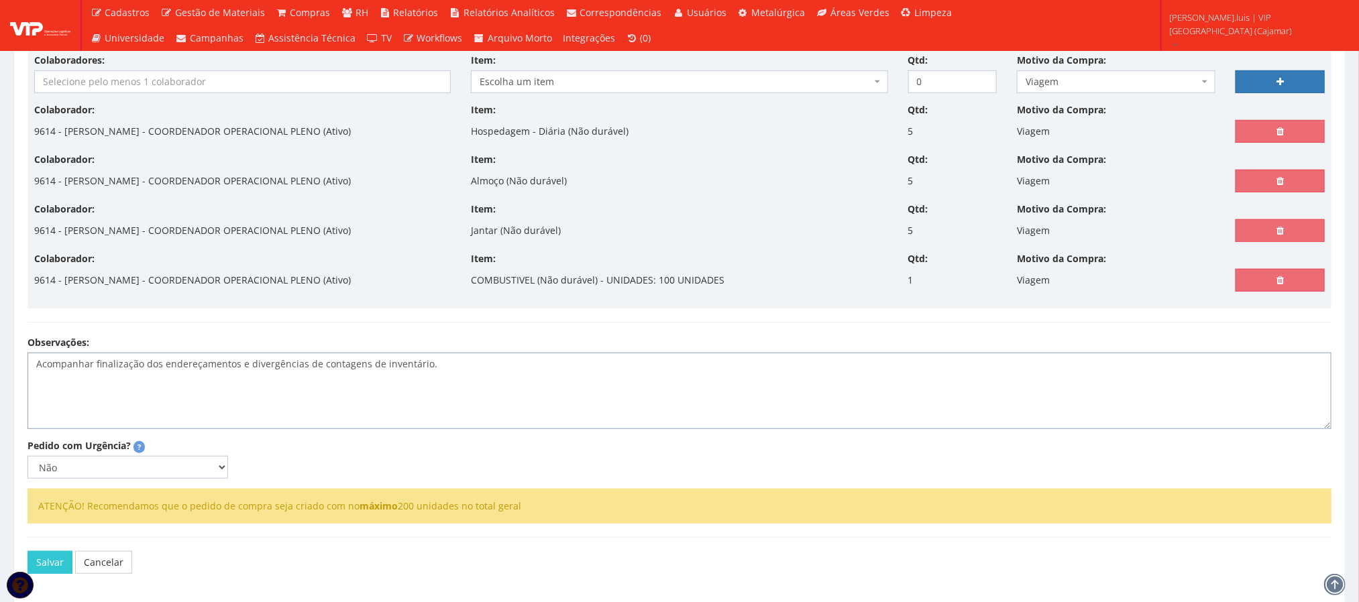
type textarea "Acompanhar finalização dos endereçamentos e divergências de contagens de invent…"
click at [225, 473] on select "Não Sim" at bounding box center [127, 467] width 201 height 23
select select "1"
click at [27, 462] on select "Não Sim" at bounding box center [127, 467] width 201 height 23
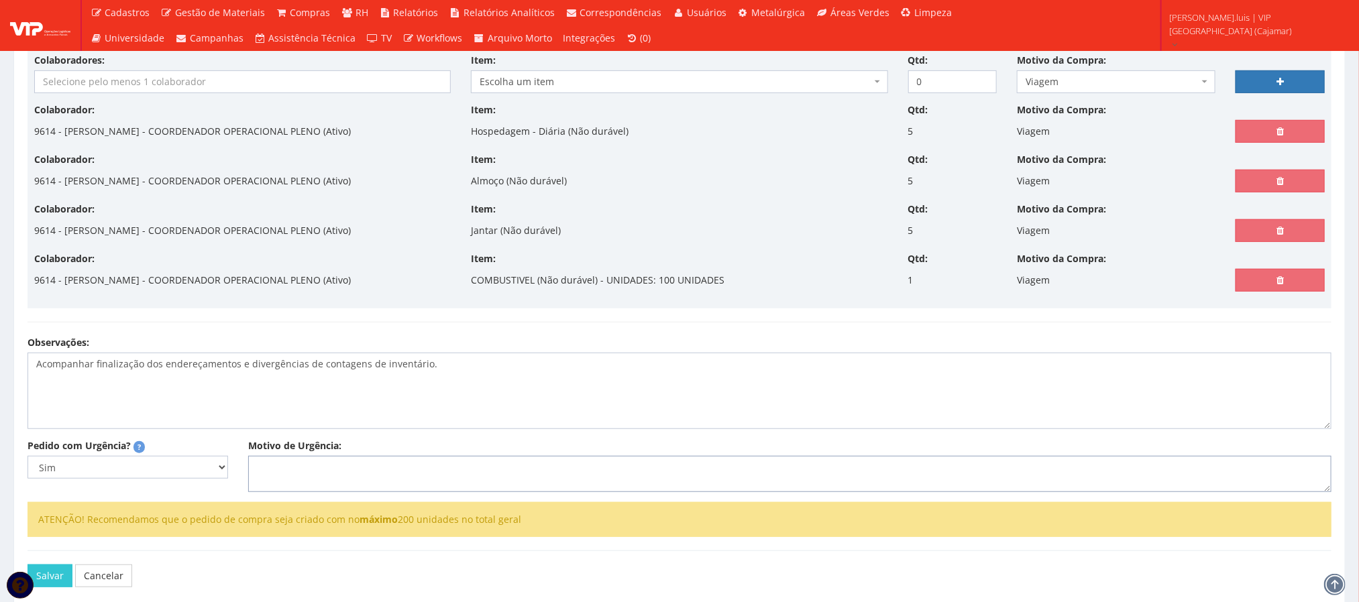
click at [276, 475] on textarea "Motivo de Urgência:" at bounding box center [789, 474] width 1083 height 36
type textarea "S"
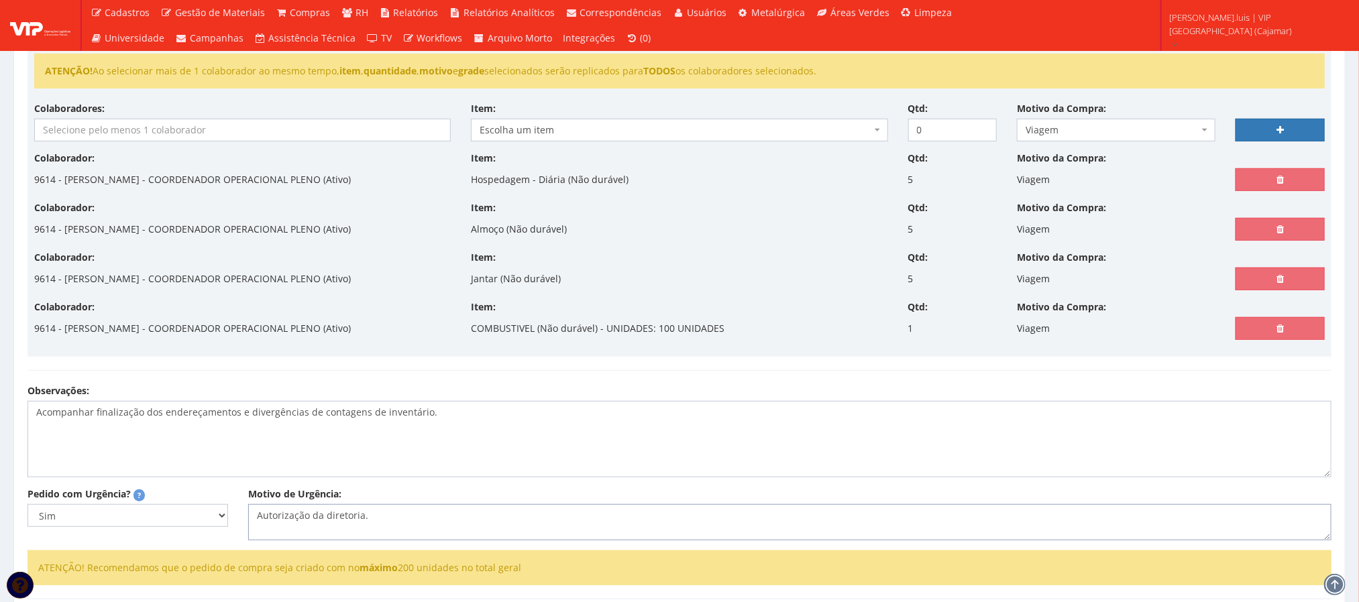
scroll to position [258, 0]
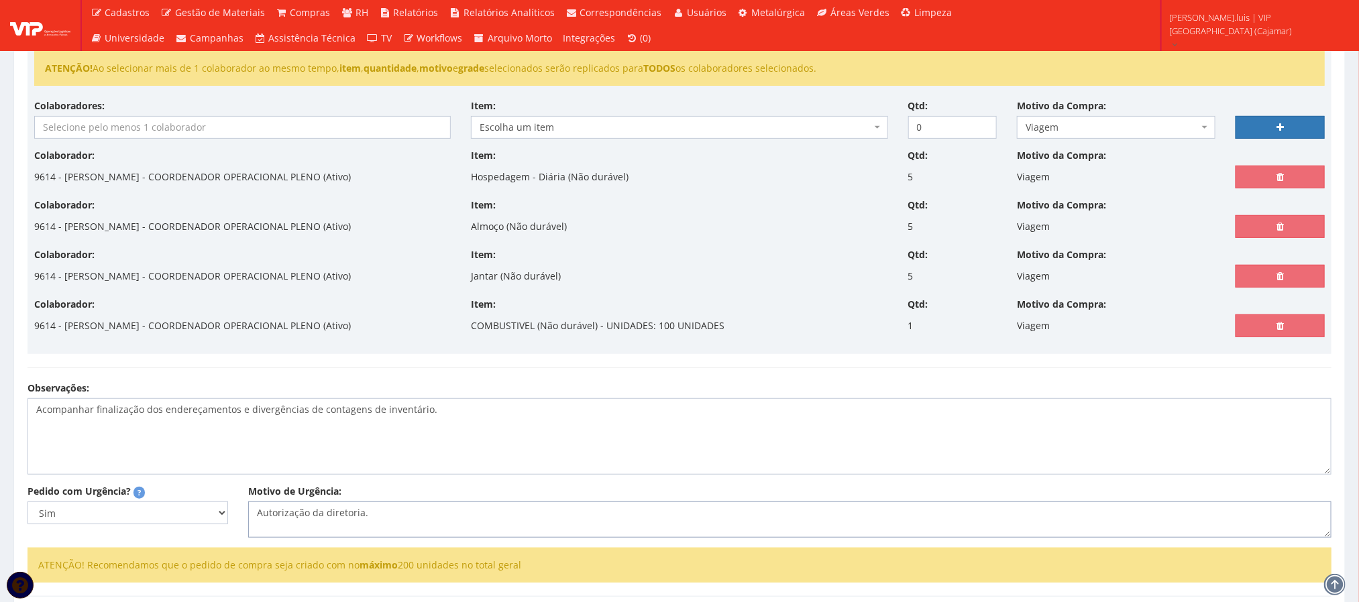
type textarea "Autorização da diretoria."
click at [447, 414] on textarea "Acompanhar finalização dos endereçamentos e divergências de contagens de invent…" at bounding box center [679, 436] width 1304 height 76
click at [113, 463] on textarea "Acompanhar finalização dos endereçamentos e divergências de contagens de invent…" at bounding box center [679, 436] width 1304 height 76
click at [65, 457] on textarea "Acompanhar finalização dos endereçamentos e divergências de contagens de invent…" at bounding box center [679, 436] width 1304 height 76
click at [146, 443] on textarea "Acompanhar finalização dos endereçamentos e divergências de contagens de invent…" at bounding box center [679, 436] width 1304 height 76
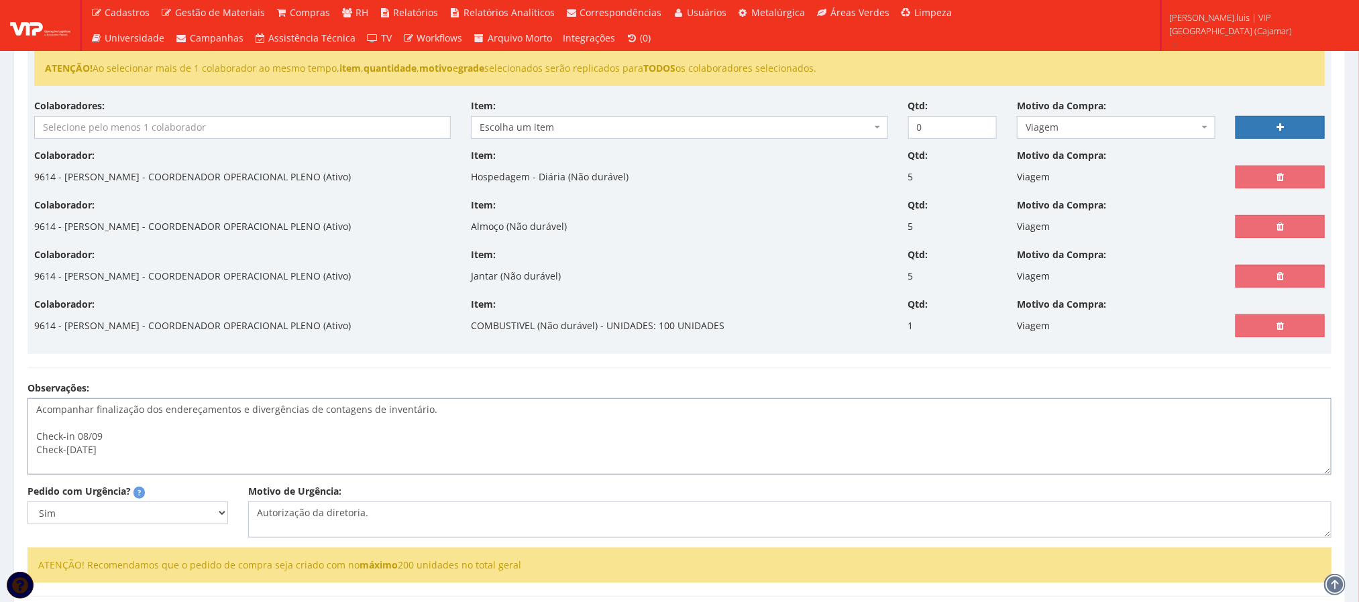
click at [143, 457] on textarea "Acompanhar finalização dos endereçamentos e divergências de contagens de invent…" at bounding box center [679, 436] width 1304 height 76
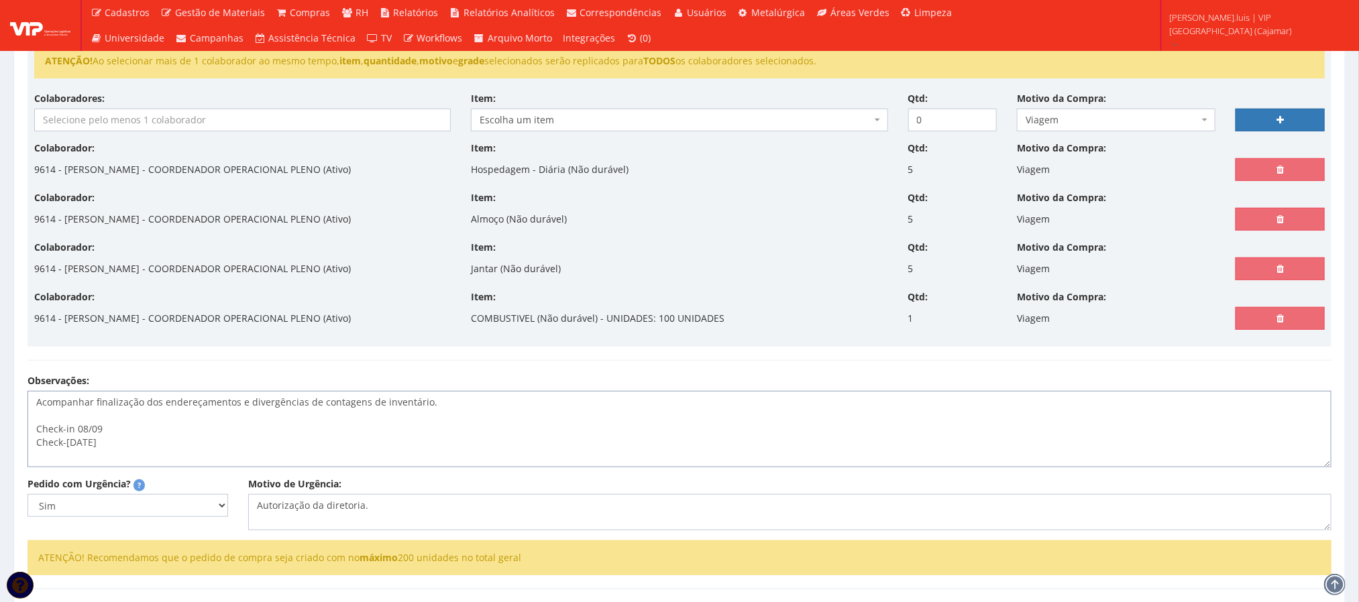
scroll to position [9, 0]
click at [45, 457] on textarea "Acompanhar finalização dos endereçamentos e divergências de contagens de invent…" at bounding box center [679, 429] width 1304 height 76
click at [151, 453] on textarea "Acompanhar finalização dos endereçamentos e divergências de contagens de invent…" at bounding box center [679, 429] width 1304 height 76
click at [0, 0] on lt-em "R$ 150,00" at bounding box center [0, 0] width 0 height 0
click at [121, 467] on textarea "Acompanhar finalização dos endereçamentos e divergências de contagens de invent…" at bounding box center [679, 429] width 1304 height 76
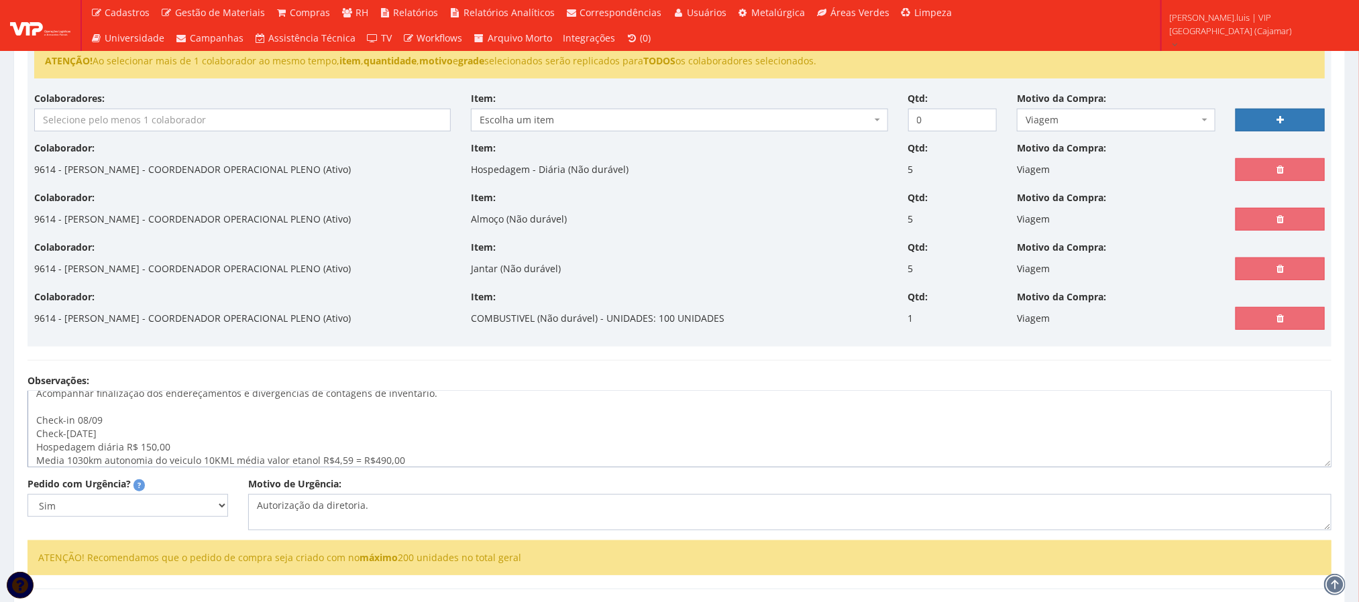
click at [326, 467] on textarea "Acompanhar finalização dos endereçamentos e divergências de contagens de invent…" at bounding box center [679, 429] width 1304 height 76
click at [0, 0] on lt-em "R$ 4,59" at bounding box center [0, 0] width 0 height 0
click at [379, 463] on textarea "Acompanhar finalização dos endereçamentos e divergências de contagens de invent…" at bounding box center [679, 429] width 1304 height 76
click at [0, 0] on lt-em "R$ 490,00" at bounding box center [0, 0] width 0 height 0
click at [173, 467] on textarea "Acompanhar finalização dos endereçamentos e divergências de contagens de invent…" at bounding box center [679, 429] width 1304 height 76
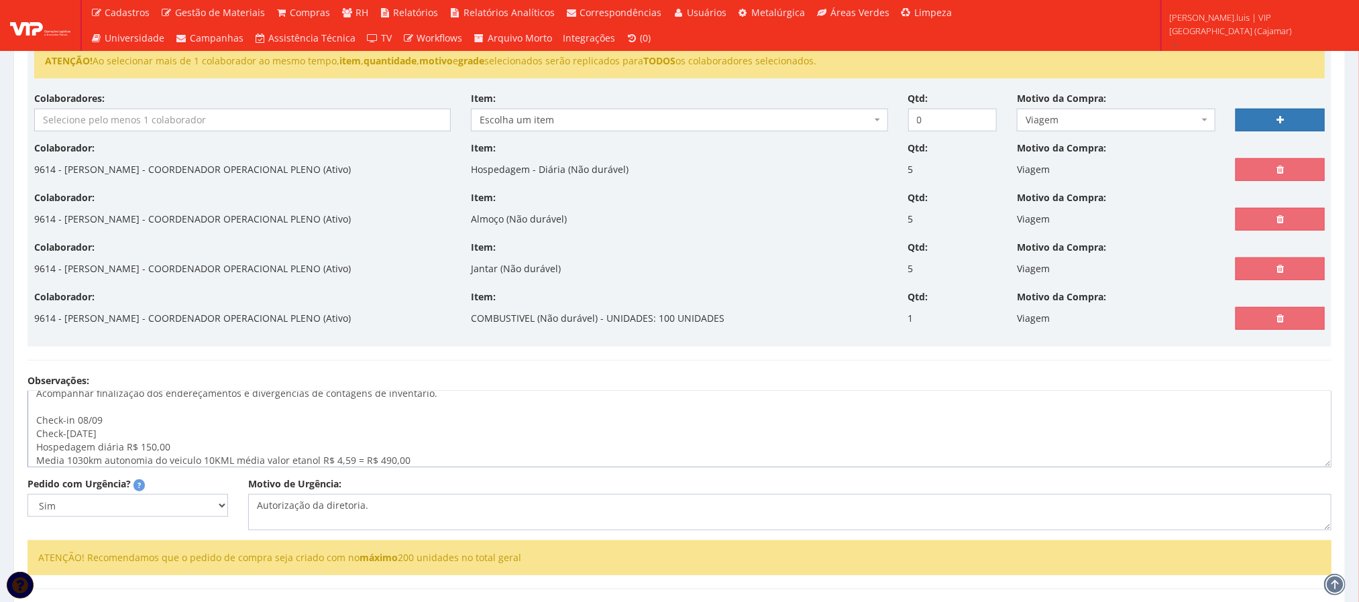
click at [0, 0] on lt-span "do ve í culo" at bounding box center [0, 0] width 0 height 0
click at [421, 459] on textarea "Acompanhar finalização dos endereçamentos e divergências de contagens de invent…" at bounding box center [679, 429] width 1304 height 76
type textarea "Acompanhar finalização dos endereçamentos e divergências de contagens de invent…"
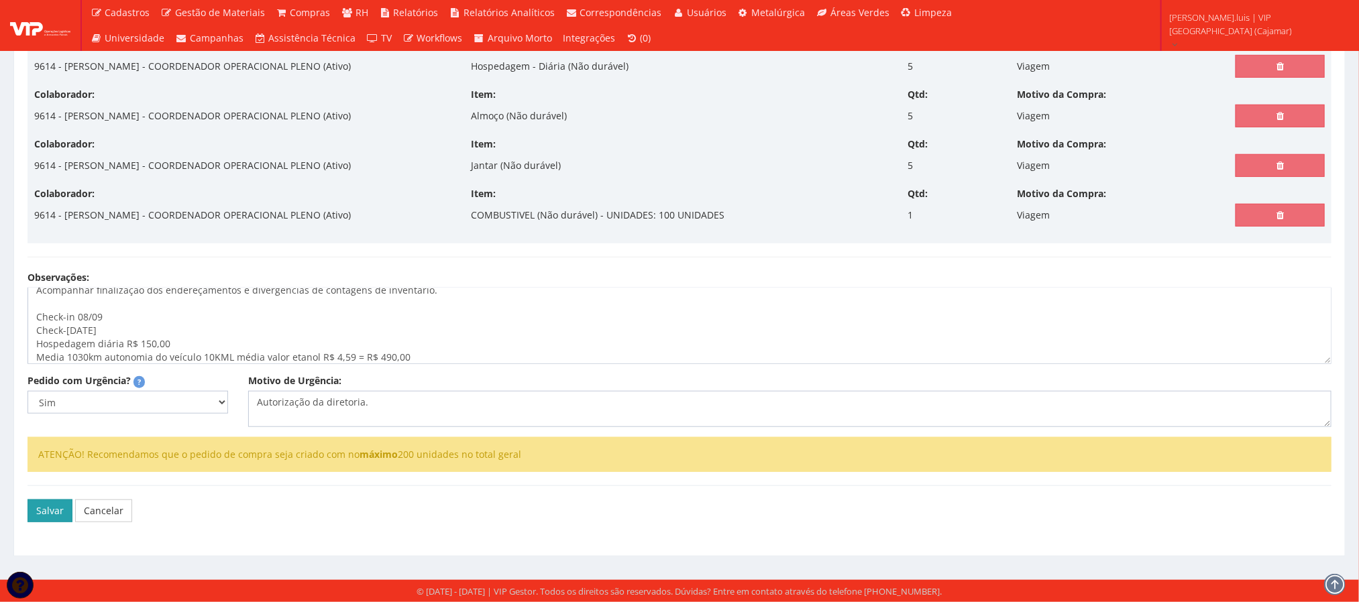
click at [38, 510] on button "Salvar" at bounding box center [49, 511] width 45 height 23
